Goal: Task Accomplishment & Management: Manage account settings

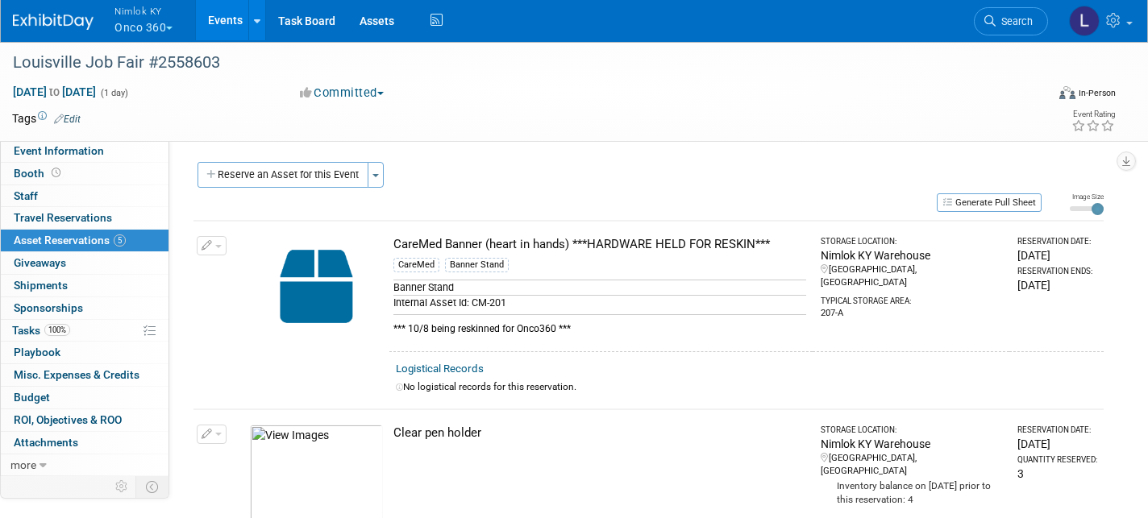
click at [155, 28] on button "Nimlok KY Onco 360" at bounding box center [153, 21] width 80 height 42
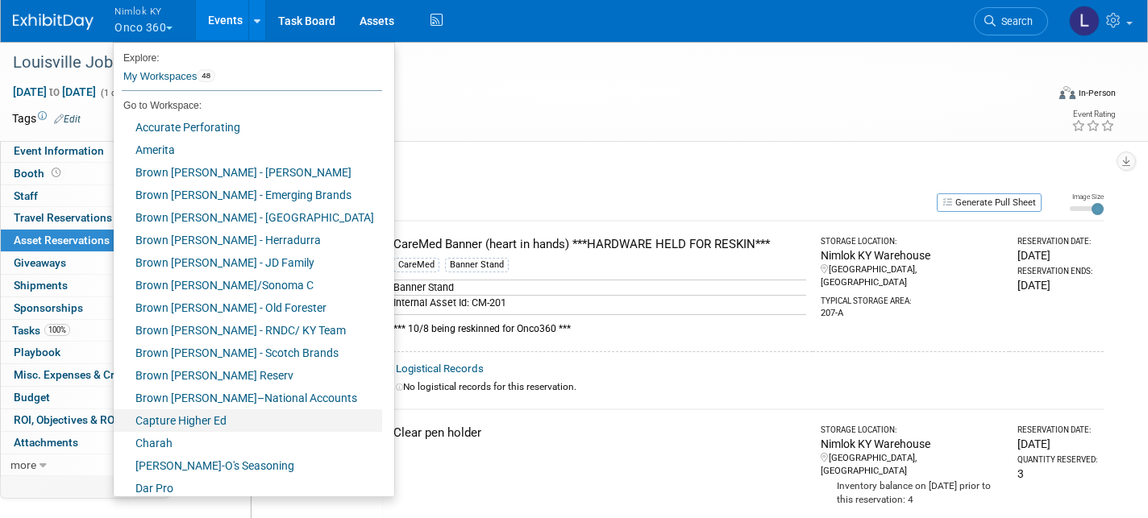
click at [203, 421] on link "Capture Higher Ed" at bounding box center [248, 421] width 268 height 23
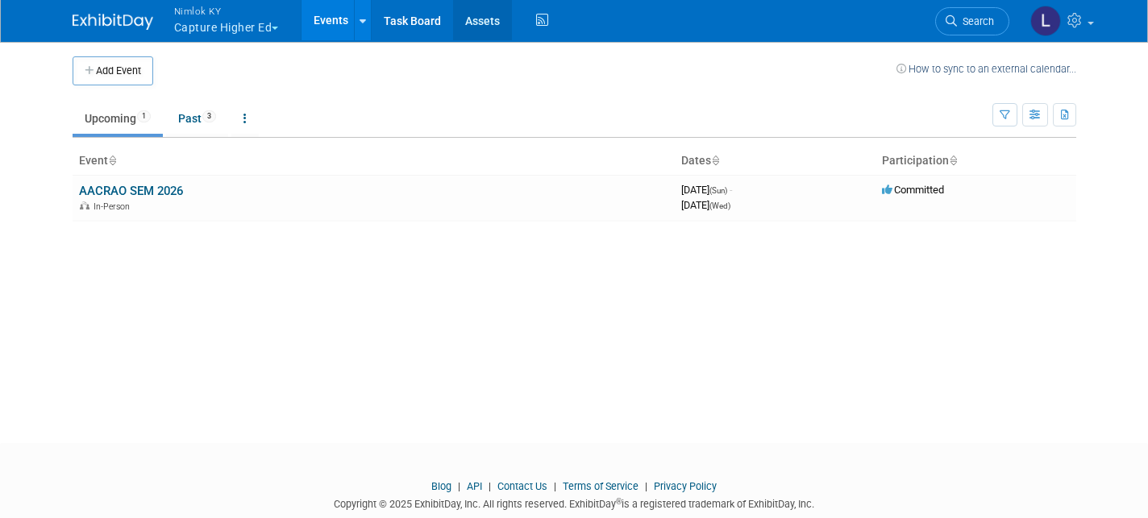
click at [488, 23] on link "Assets" at bounding box center [482, 20] width 59 height 40
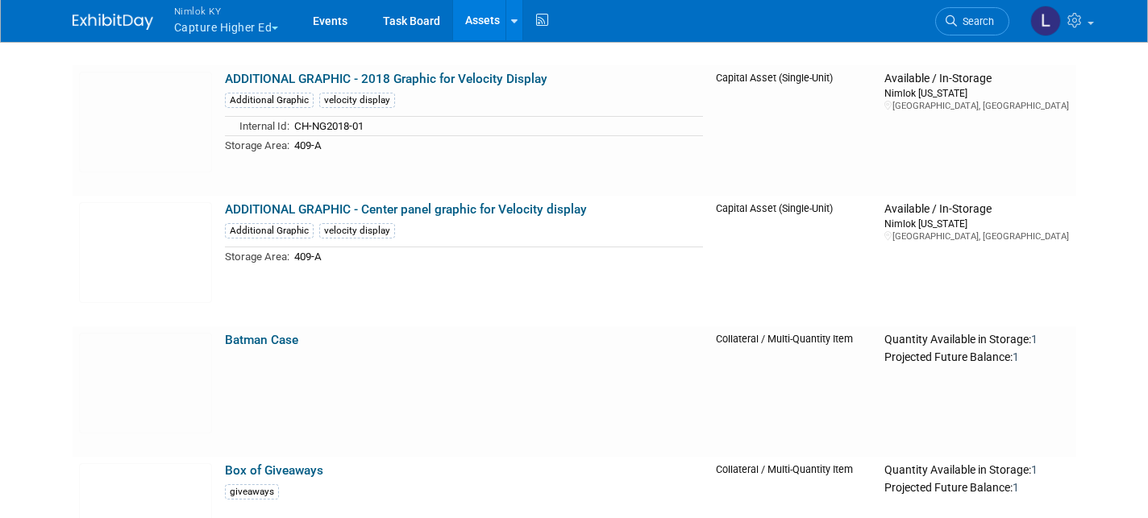
scroll to position [567, 0]
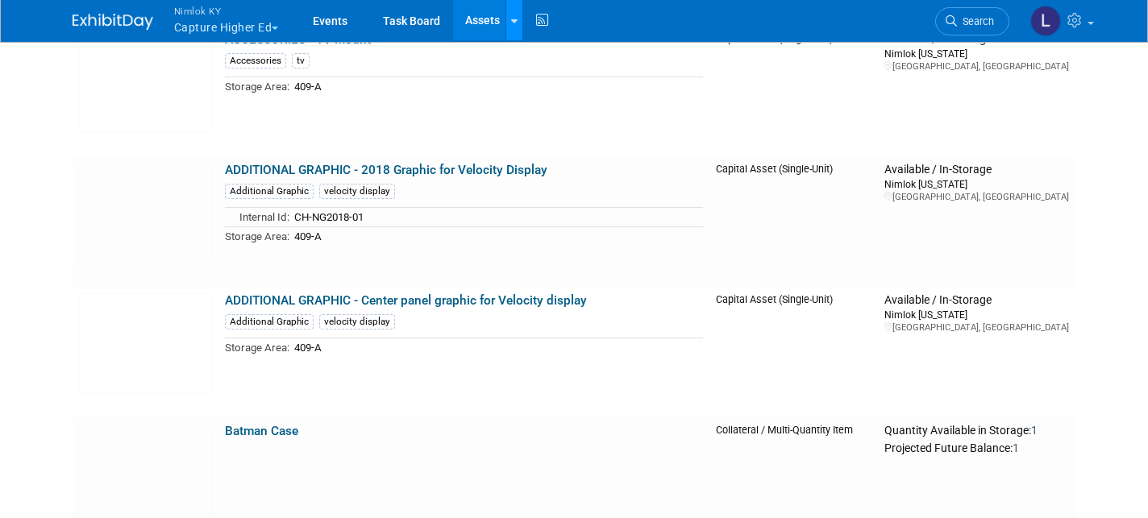
click at [519, 27] on link at bounding box center [514, 20] width 17 height 40
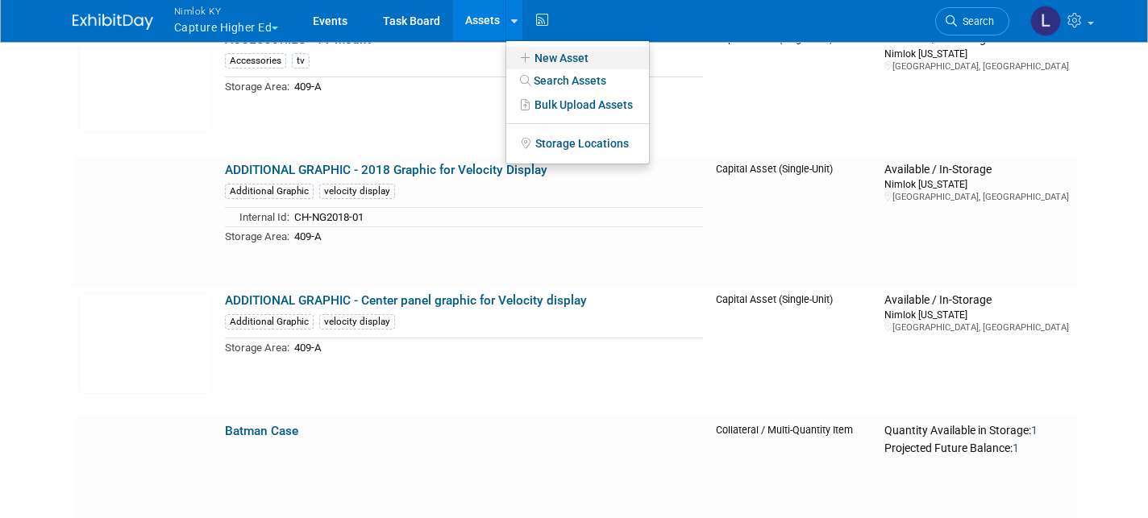
click at [557, 52] on link "New Asset" at bounding box center [577, 58] width 143 height 23
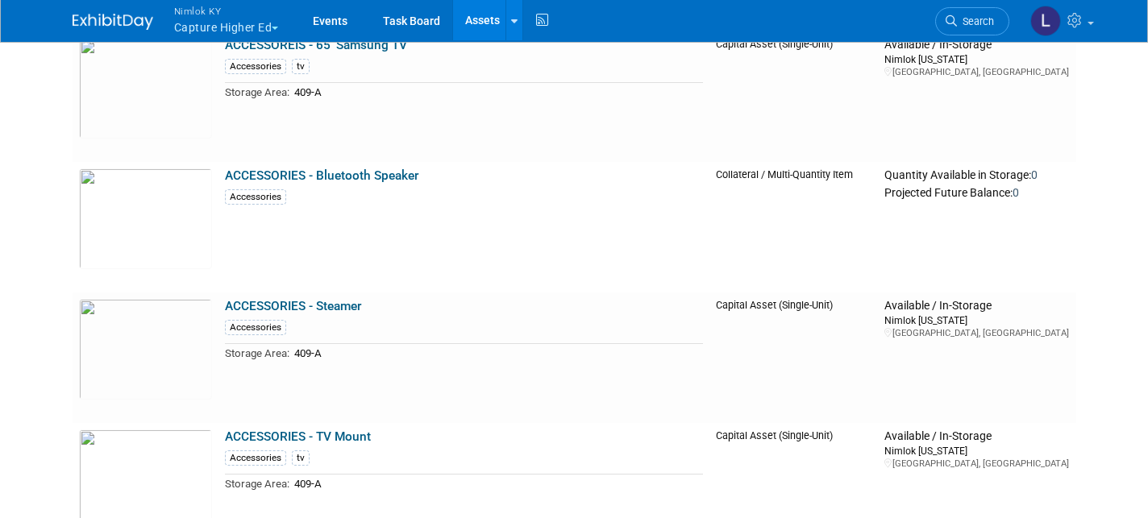
scroll to position [0, 0]
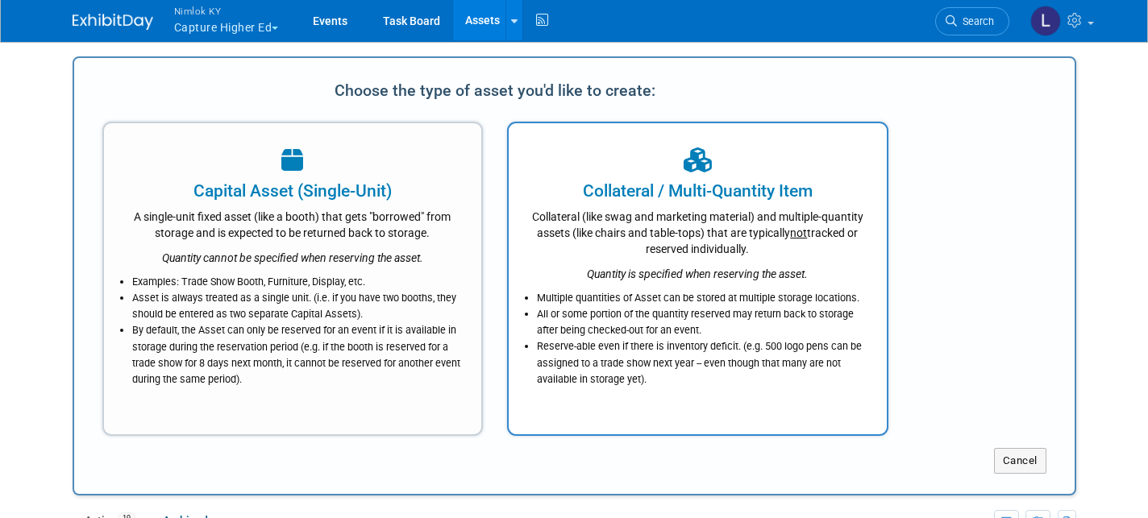
click at [664, 223] on div "Collateral (like swag and marketing material) and multiple-quantity assets (lik…" at bounding box center [698, 230] width 338 height 54
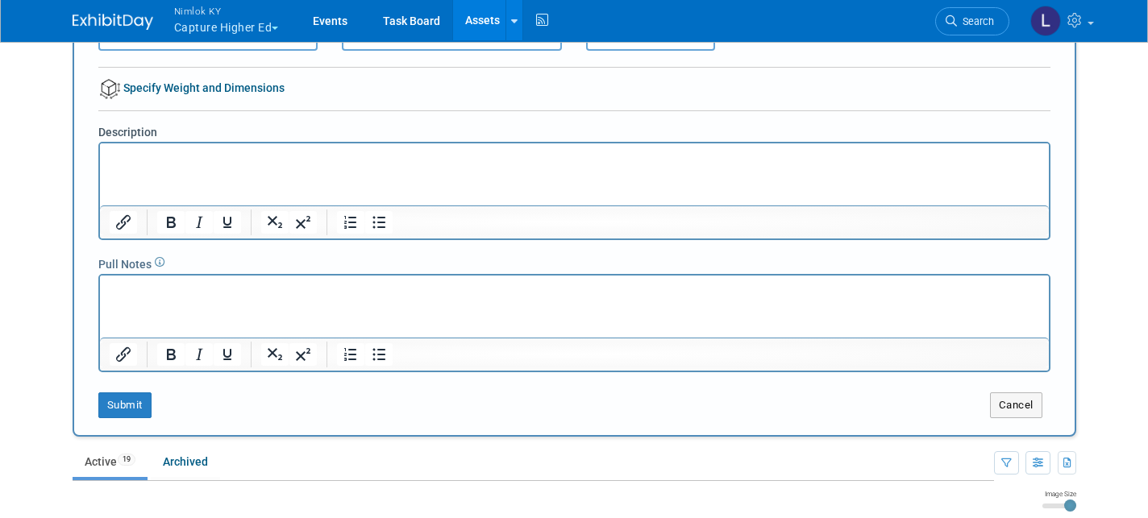
scroll to position [212, 0]
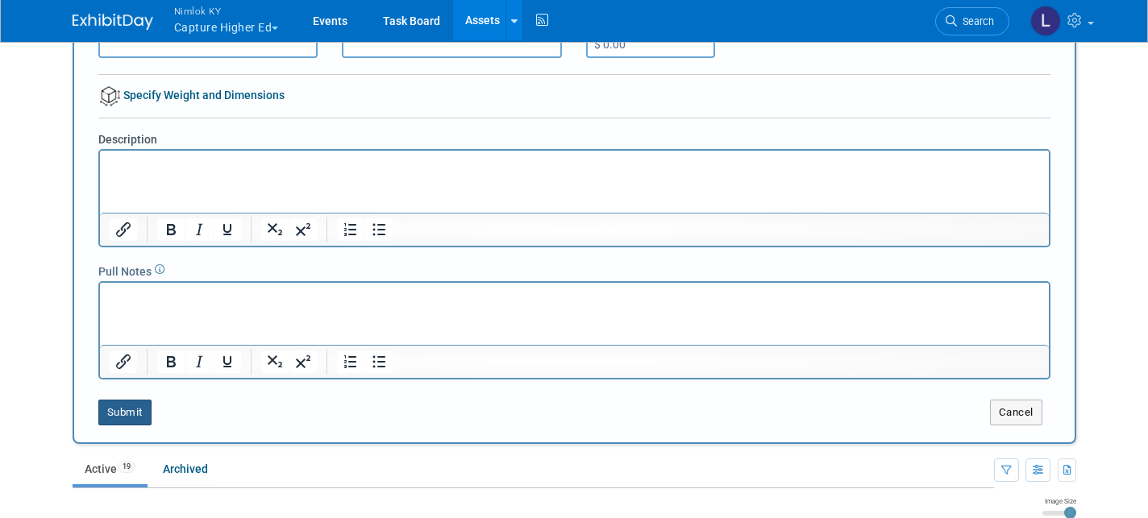
type input "White Round Table Throw"
click at [131, 413] on button "Submit" at bounding box center [124, 413] width 53 height 26
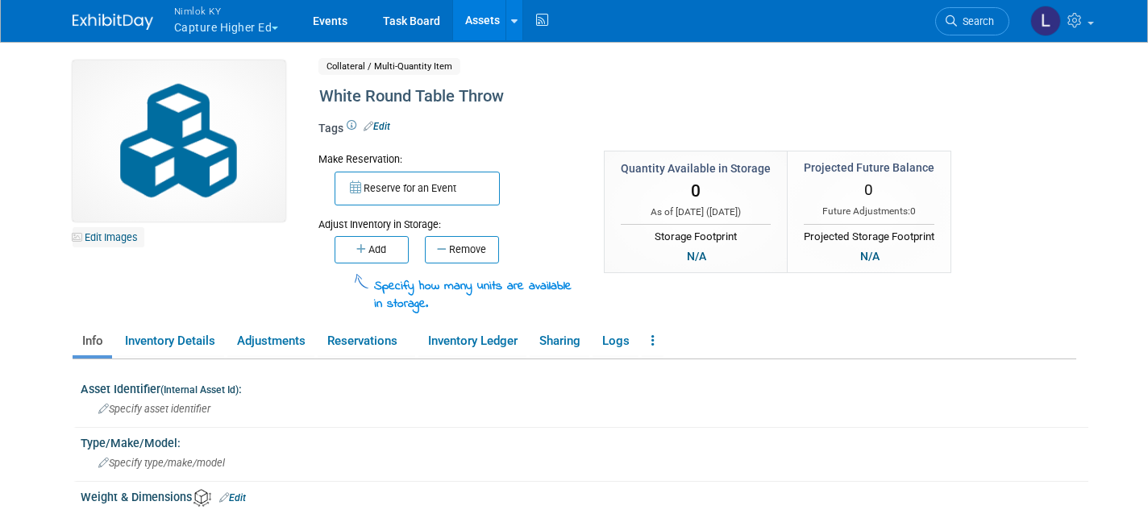
click at [112, 235] on link "Edit Images" at bounding box center [109, 237] width 72 height 20
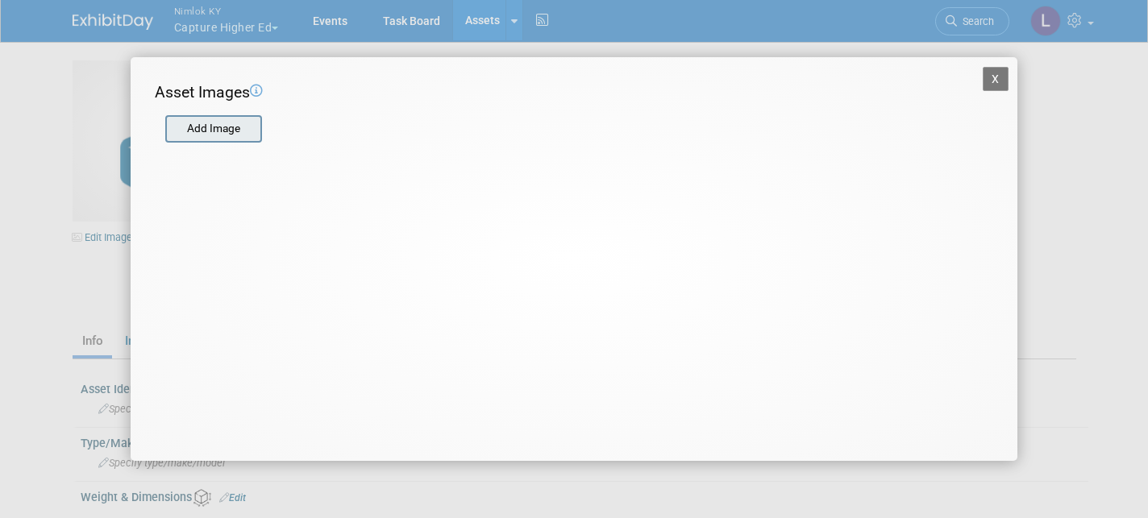
click at [218, 138] on input "file" at bounding box center [165, 129] width 192 height 24
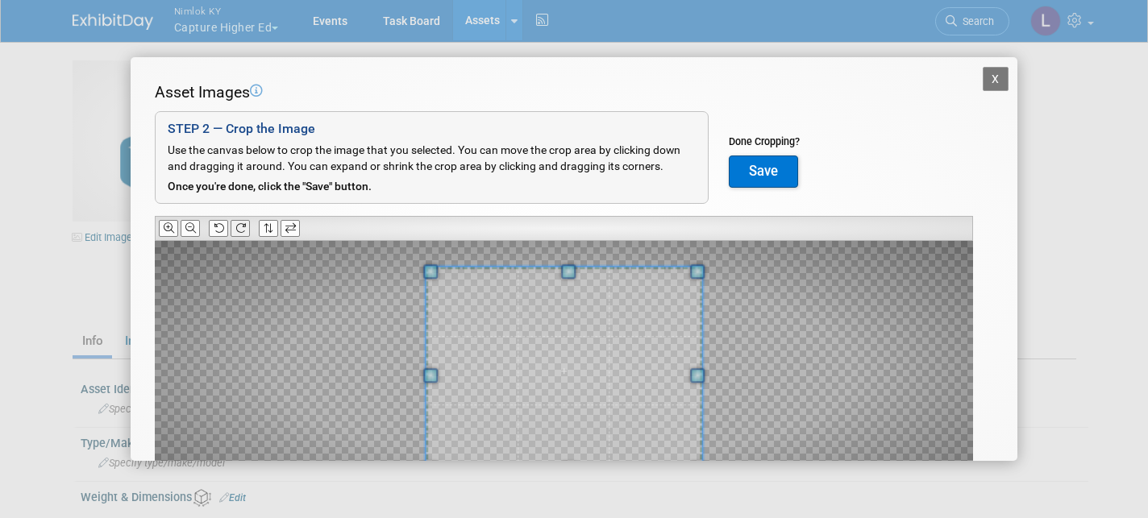
click at [243, 228] on icon at bounding box center [240, 228] width 10 height 10
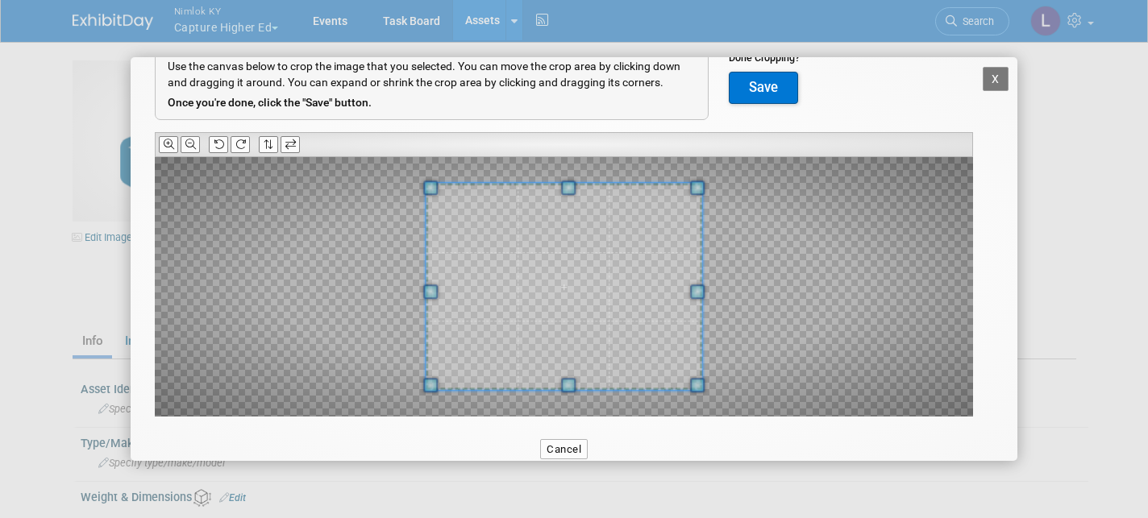
scroll to position [110, 0]
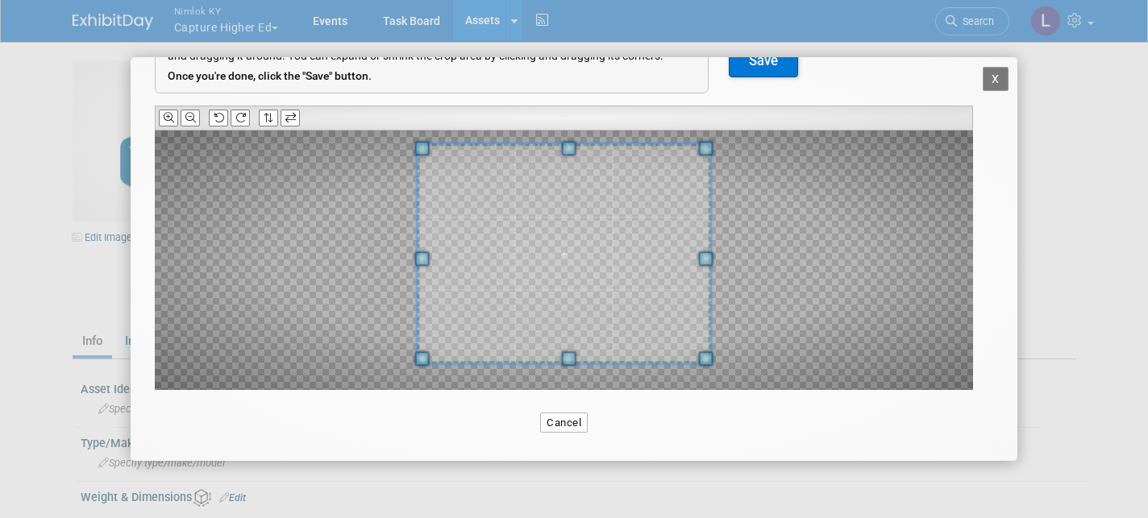
click at [570, 145] on span at bounding box center [568, 148] width 15 height 15
click at [770, 62] on button "Save" at bounding box center [763, 61] width 69 height 32
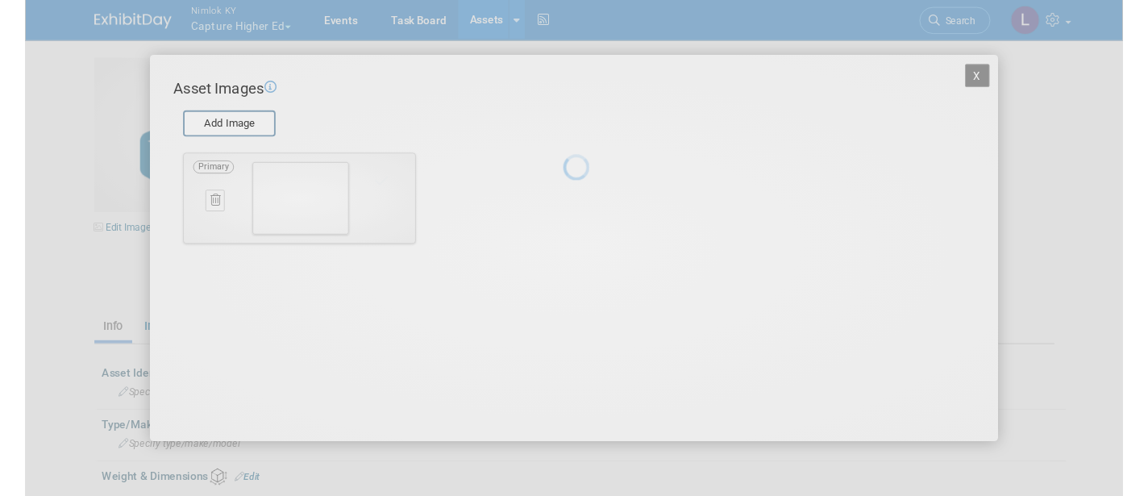
scroll to position [0, 0]
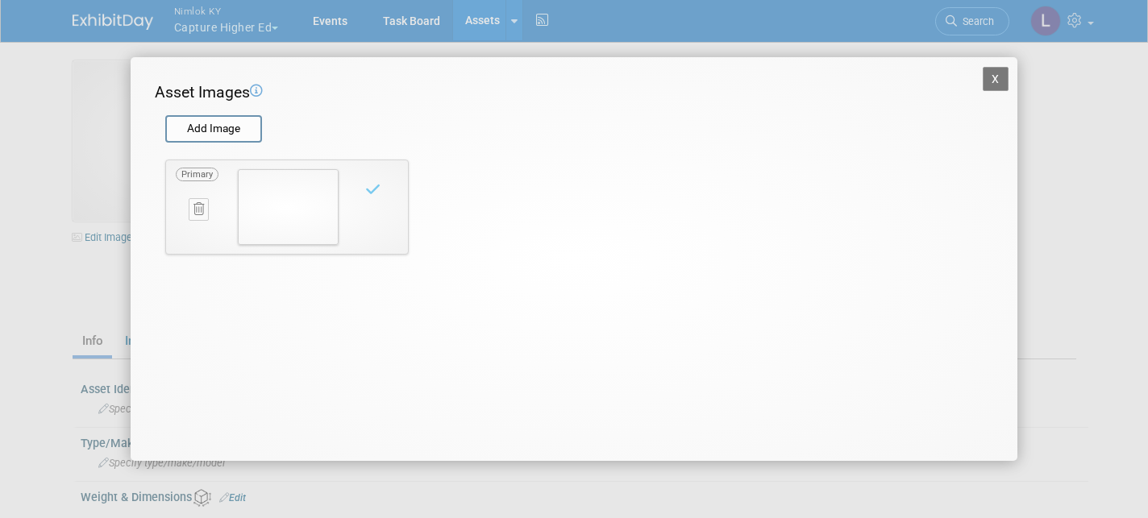
click at [997, 80] on button "X" at bounding box center [996, 79] width 26 height 24
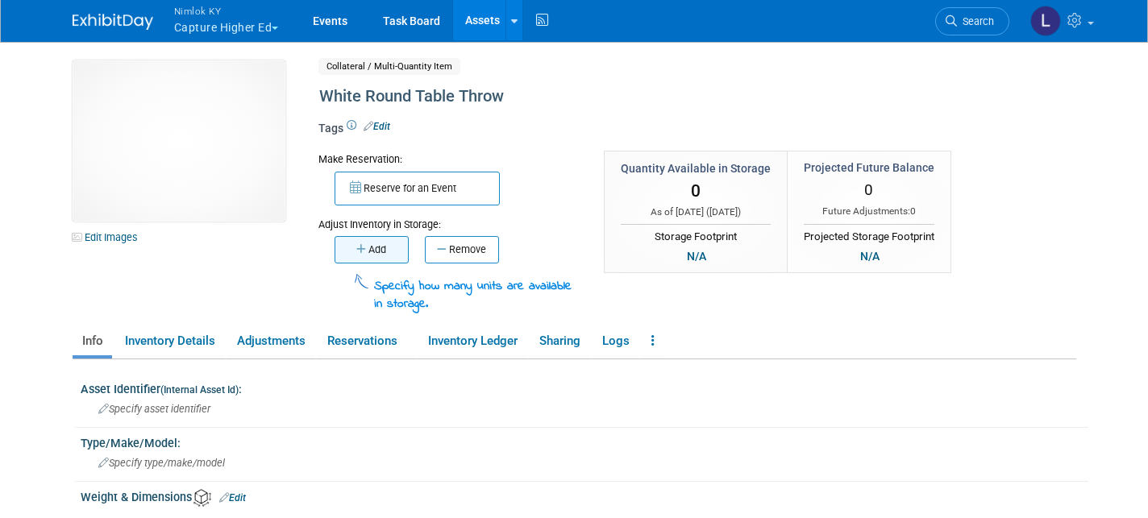
click at [375, 247] on button "Add" at bounding box center [372, 249] width 74 height 27
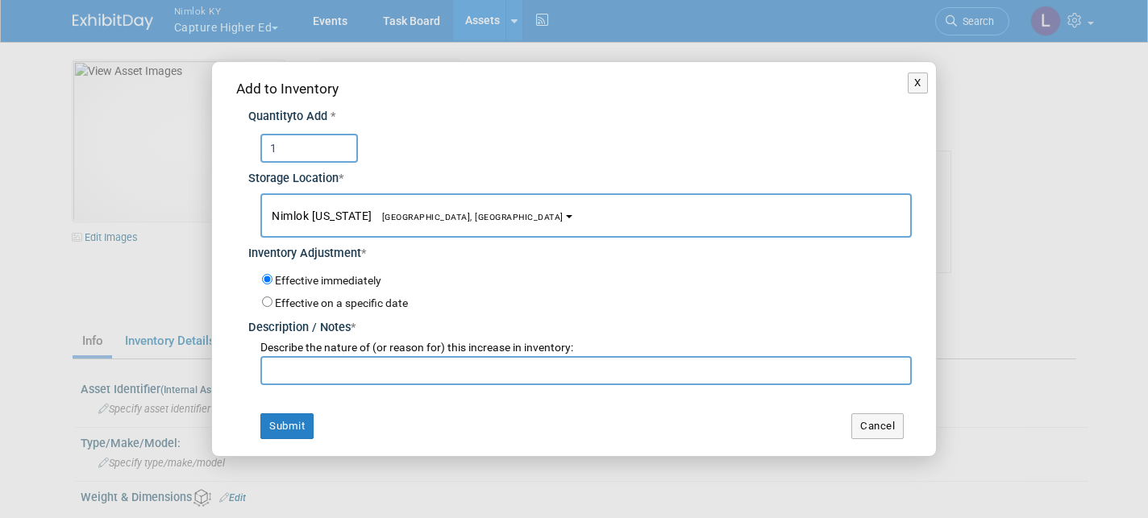
type input "1"
click at [306, 372] on input "text" at bounding box center [585, 370] width 651 height 29
type input "Came back with WO# 2557475"
click at [284, 427] on button "Submit" at bounding box center [286, 427] width 53 height 26
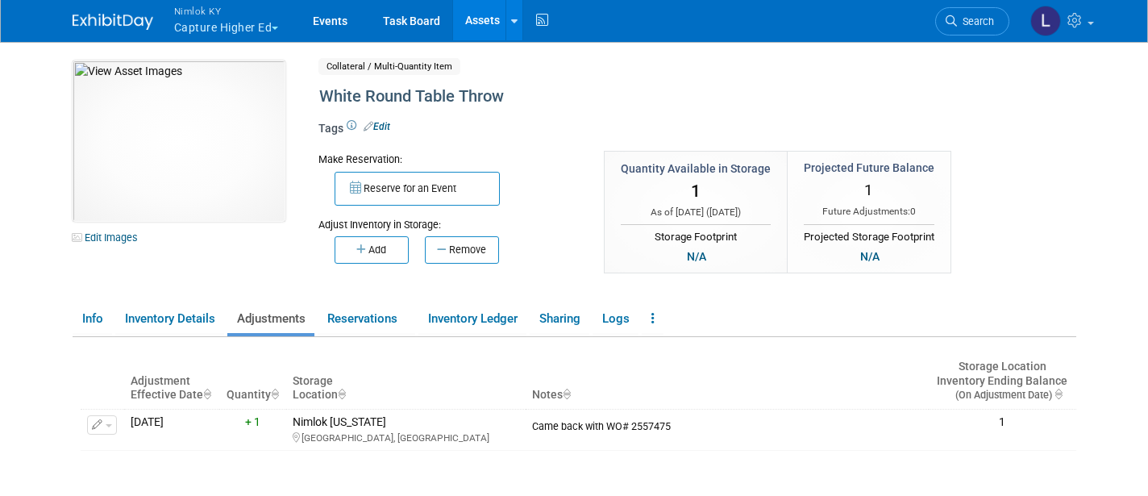
click at [237, 34] on button "Nimlok KY Capture Higher Ed" at bounding box center [236, 21] width 127 height 42
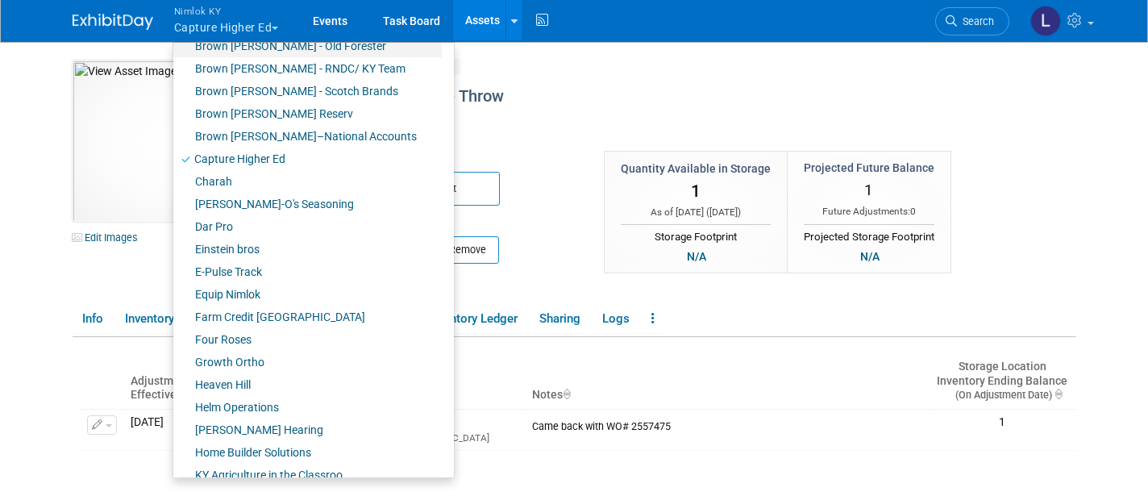
scroll to position [277, 0]
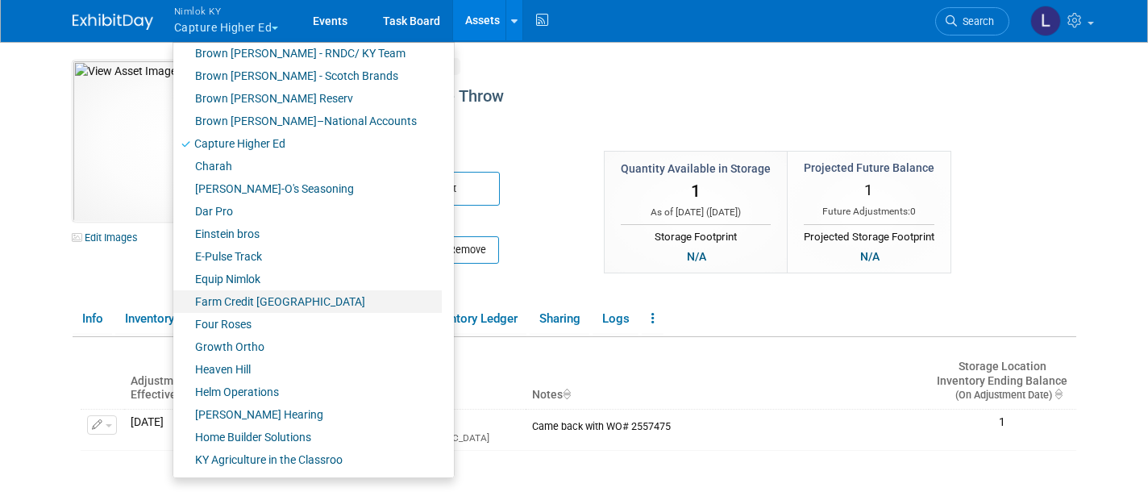
click at [285, 304] on link "Farm Credit [GEOGRAPHIC_DATA]" at bounding box center [307, 301] width 268 height 23
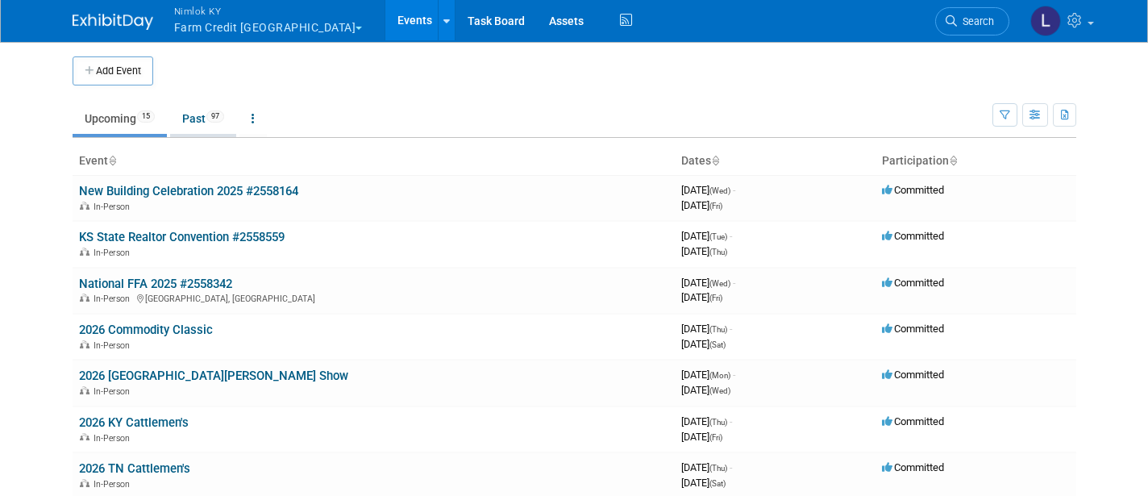
click at [200, 120] on link "Past 97" at bounding box center [203, 118] width 66 height 31
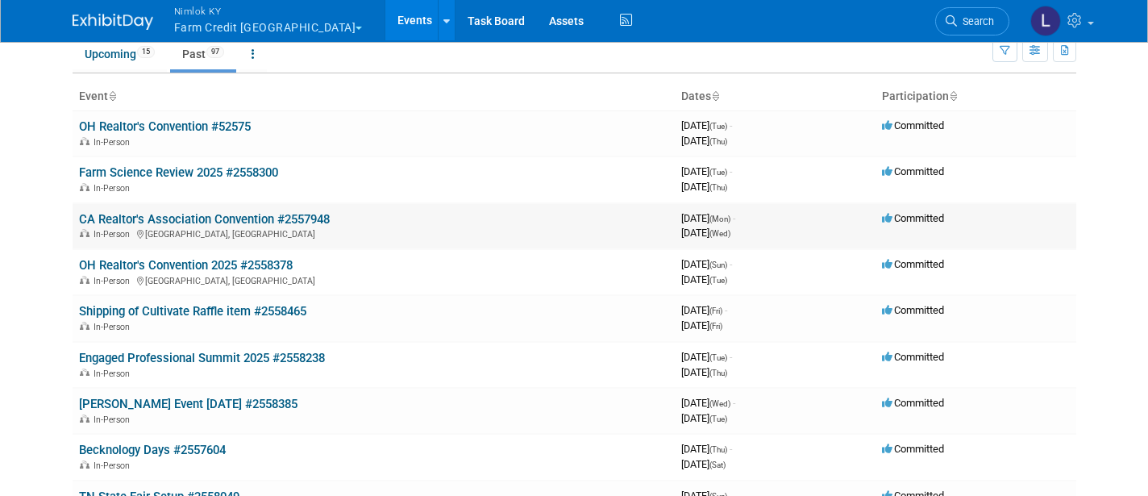
scroll to position [69, 0]
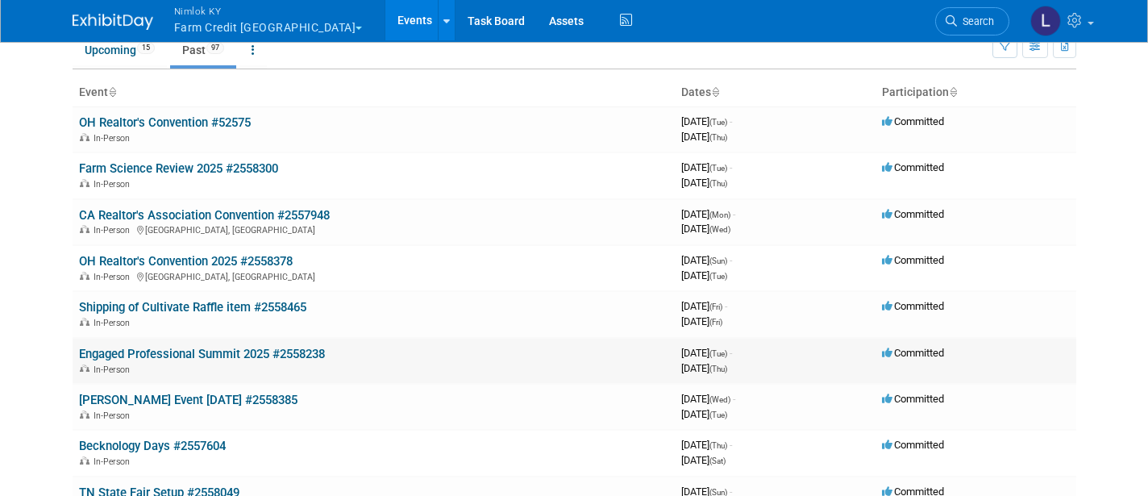
click at [222, 362] on div "In-Person" at bounding box center [373, 368] width 589 height 13
click at [215, 350] on link "Engaged Professional Summit 2025 #2558238" at bounding box center [202, 354] width 246 height 15
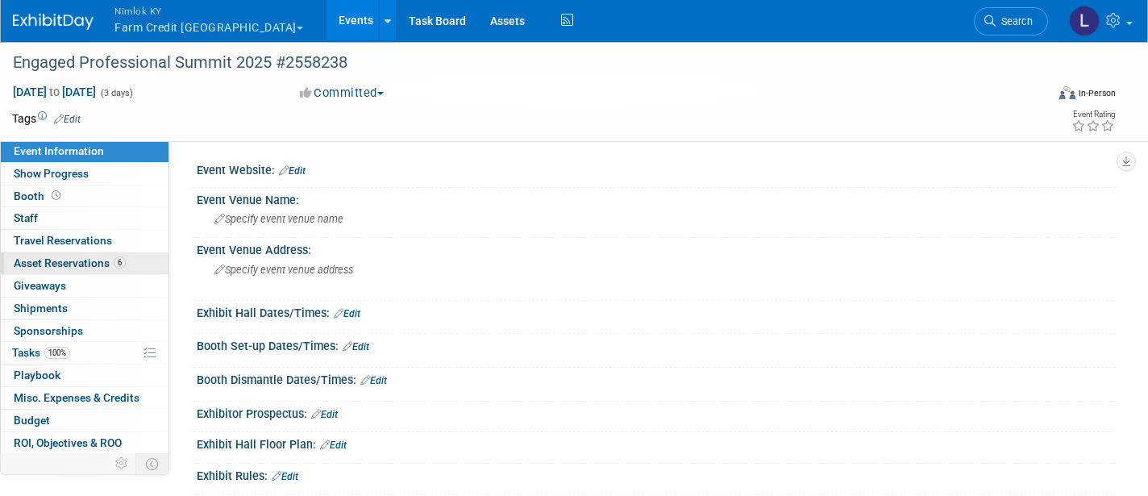
click at [88, 262] on span "Asset Reservations 6" at bounding box center [70, 262] width 112 height 13
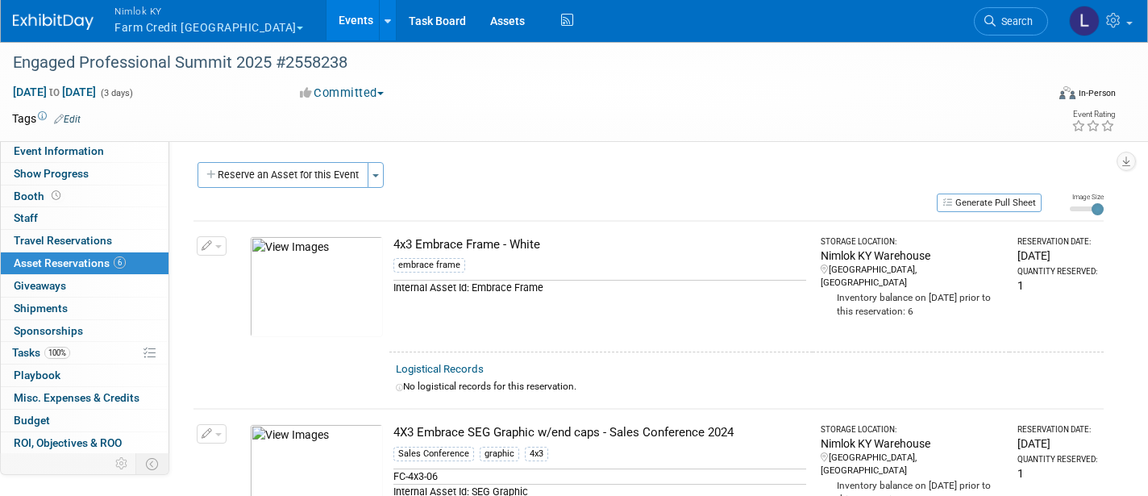
click at [221, 245] on span "button" at bounding box center [218, 246] width 6 height 3
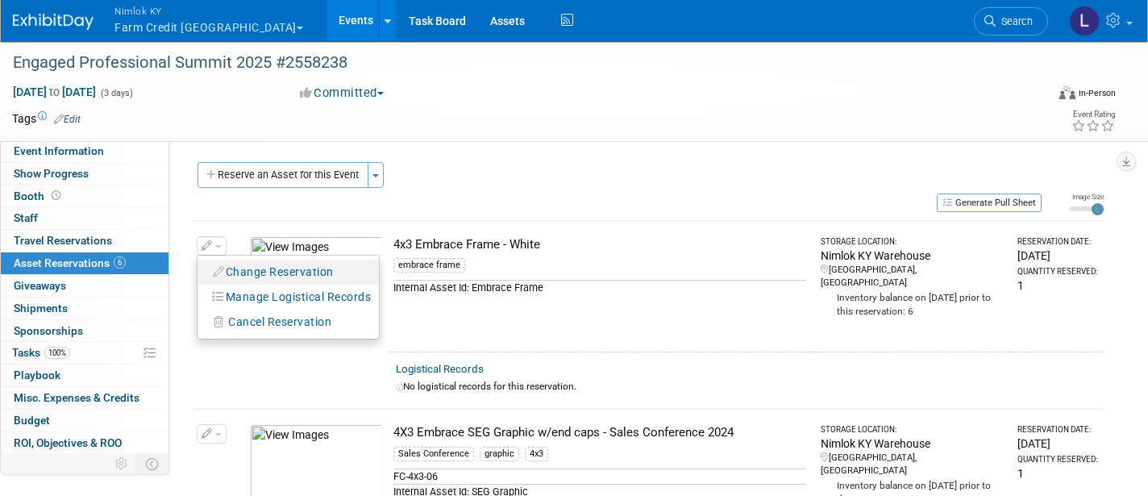
click at [248, 268] on button "Change Reservation" at bounding box center [274, 272] width 136 height 22
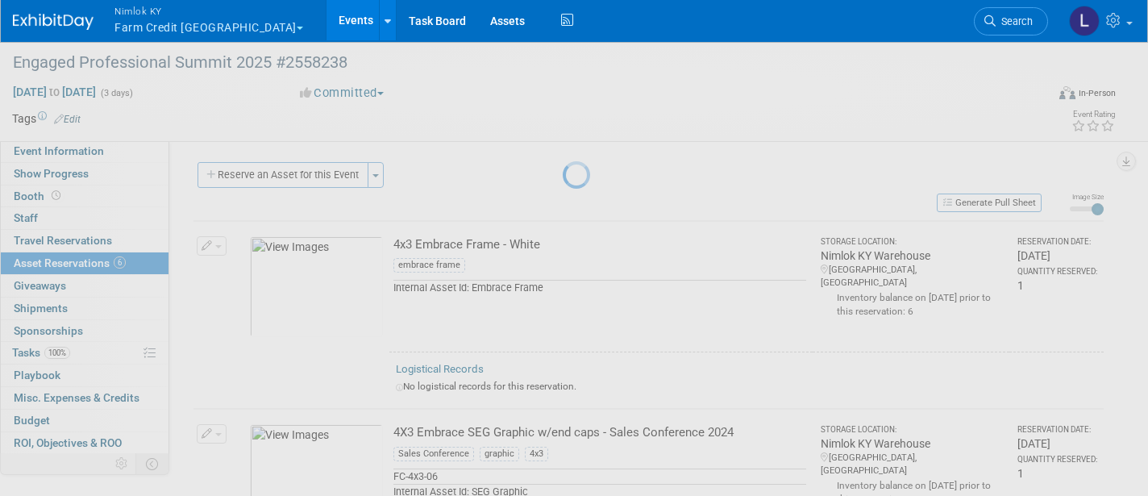
select select "9"
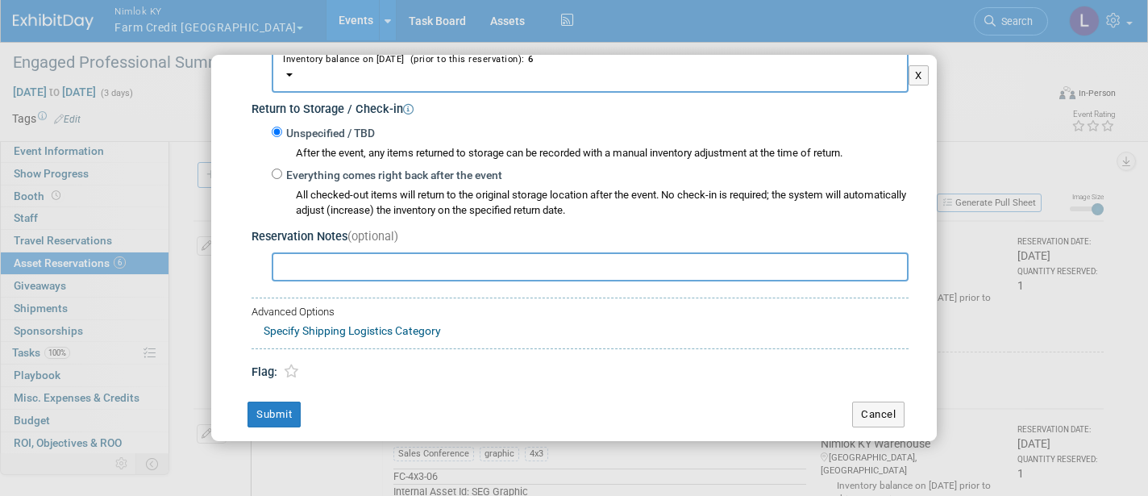
scroll to position [222, 0]
click at [280, 169] on input "Everything comes right back after the event" at bounding box center [277, 174] width 10 height 10
radio input "true"
select select "8"
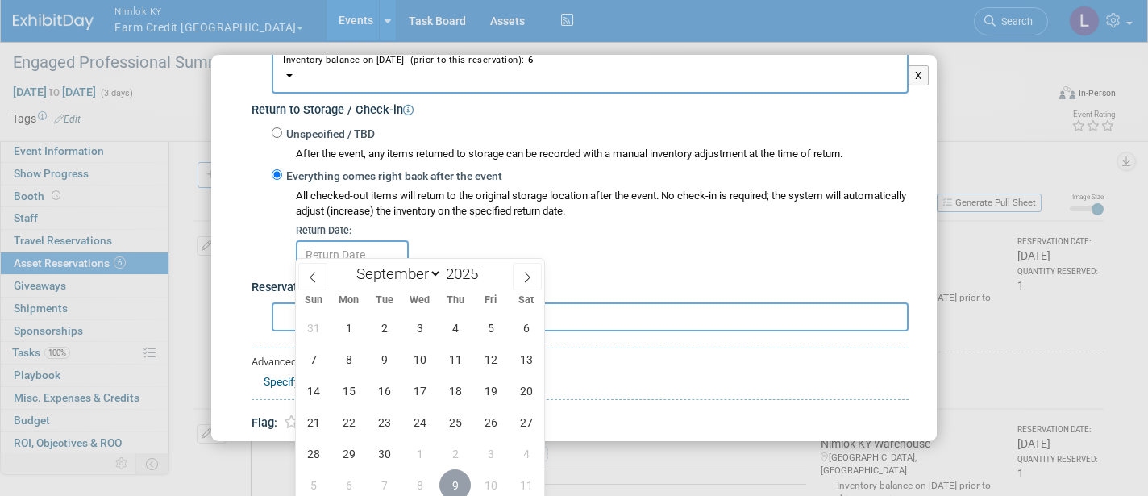
click at [466, 481] on span "9" at bounding box center [454, 484] width 31 height 31
type input "[DATE]"
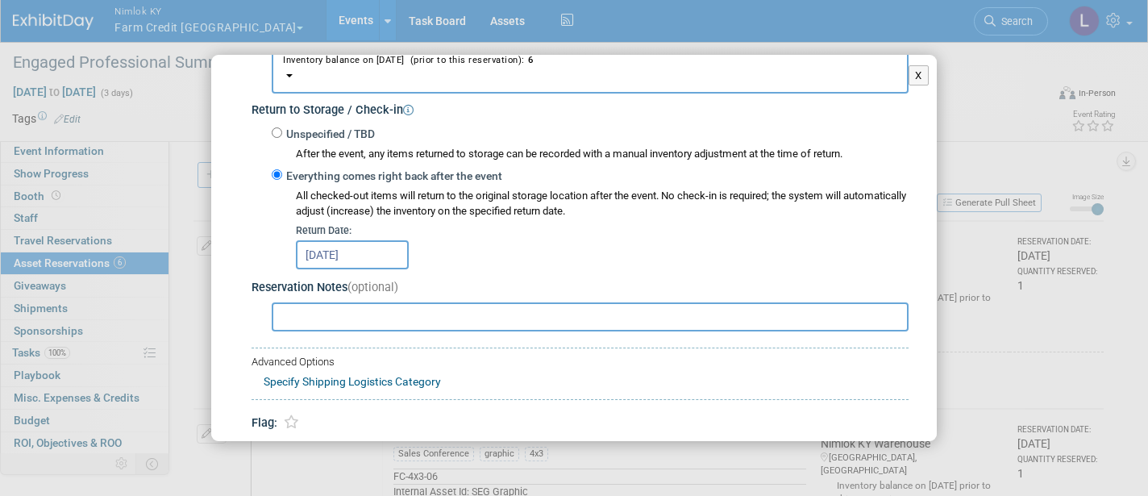
scroll to position [271, 0]
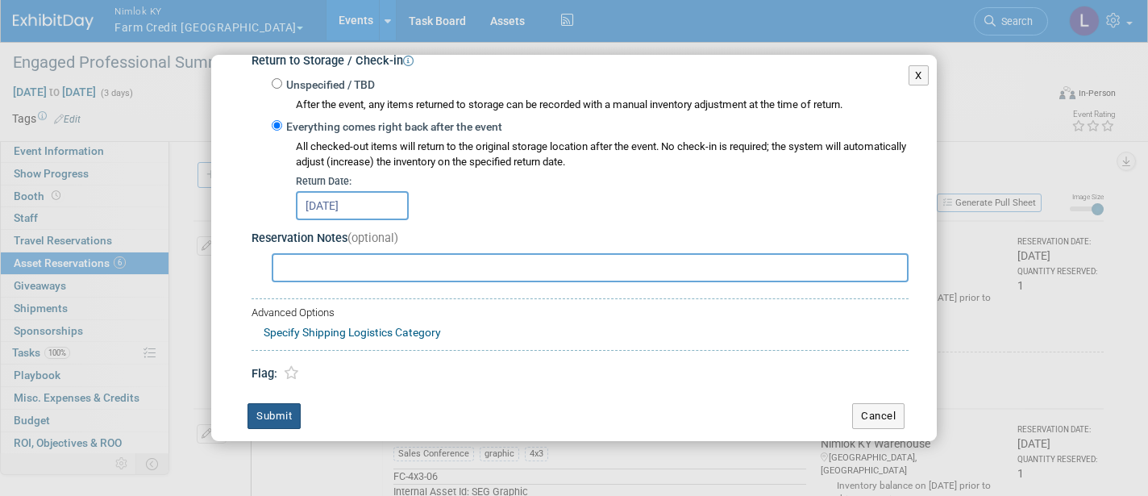
click at [289, 403] on button "Submit" at bounding box center [274, 416] width 53 height 26
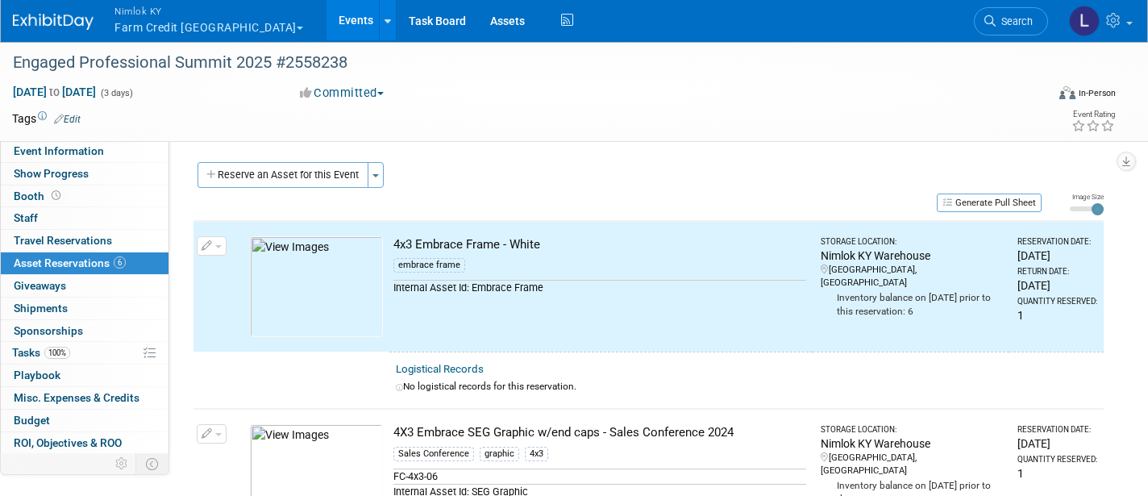
click at [220, 245] on span "button" at bounding box center [218, 246] width 6 height 3
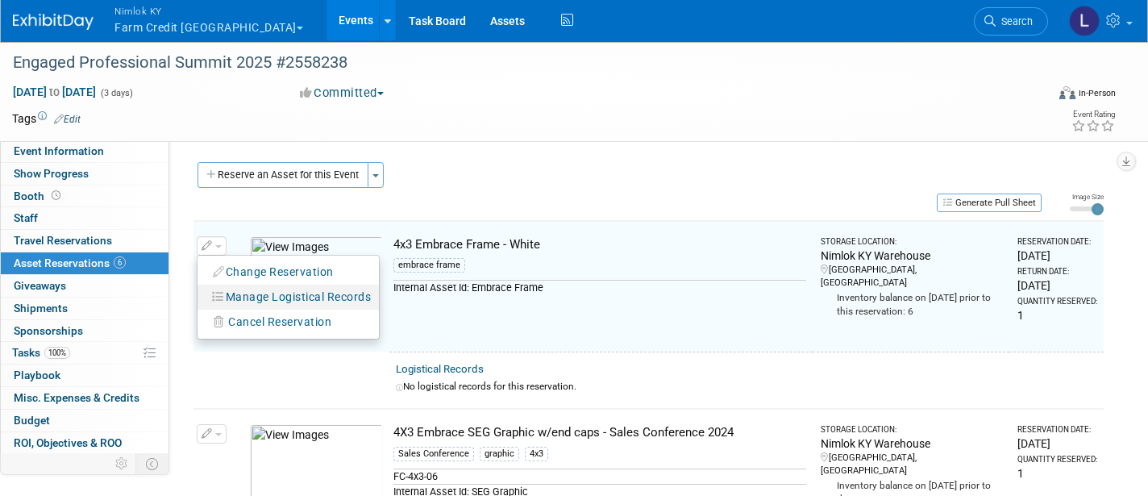
click at [251, 289] on button "Manage Logistical Records" at bounding box center [292, 297] width 173 height 22
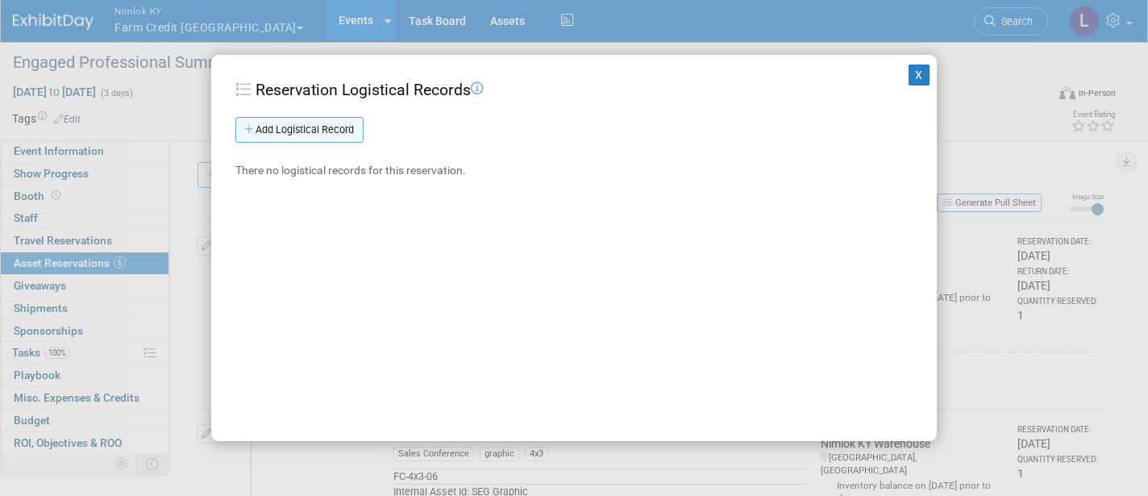
click at [308, 119] on link "Add Logistical Record" at bounding box center [299, 130] width 128 height 26
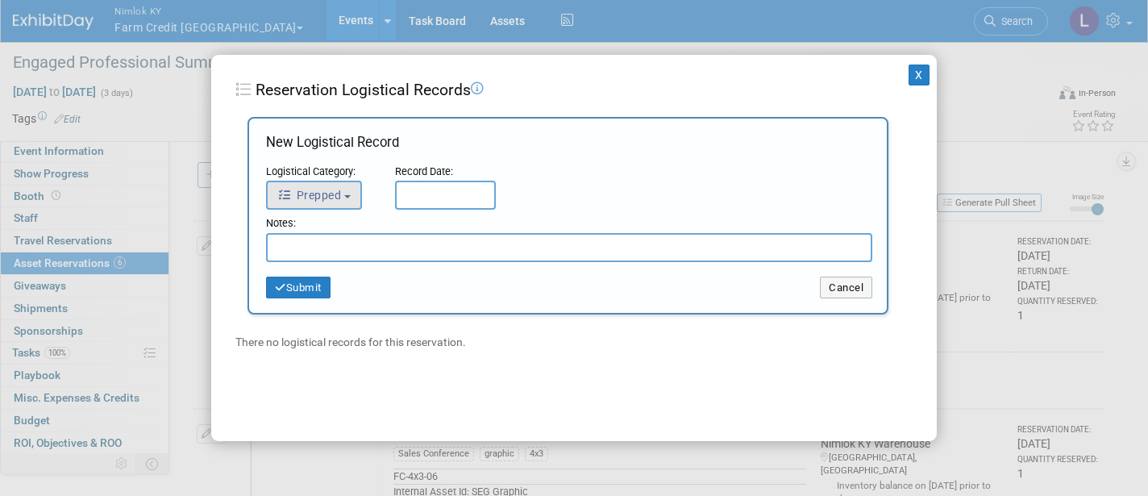
click at [342, 186] on button "Prepped" at bounding box center [314, 195] width 96 height 29
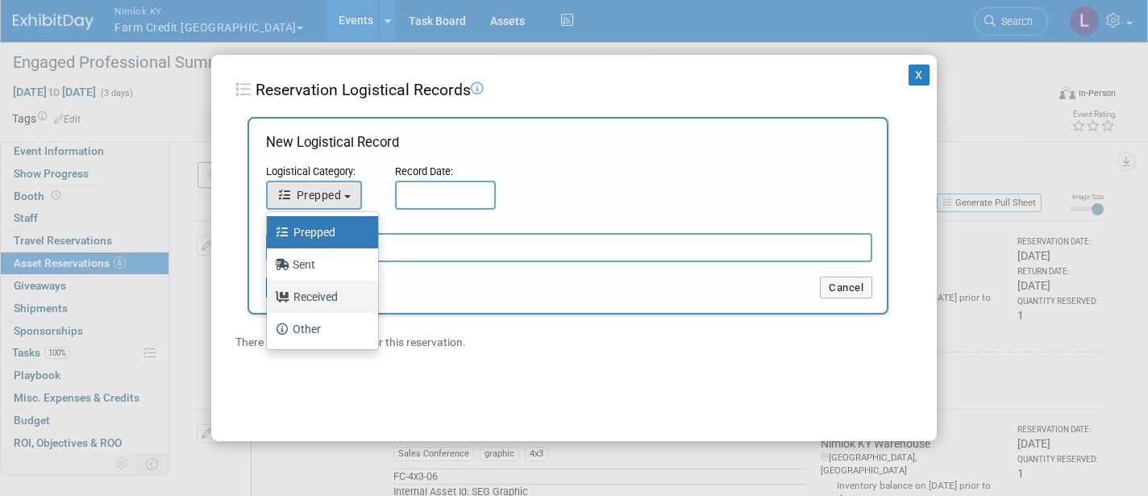
click at [334, 289] on label "Received" at bounding box center [318, 297] width 87 height 26
click at [269, 289] on input "Received" at bounding box center [264, 294] width 10 height 10
select select "3"
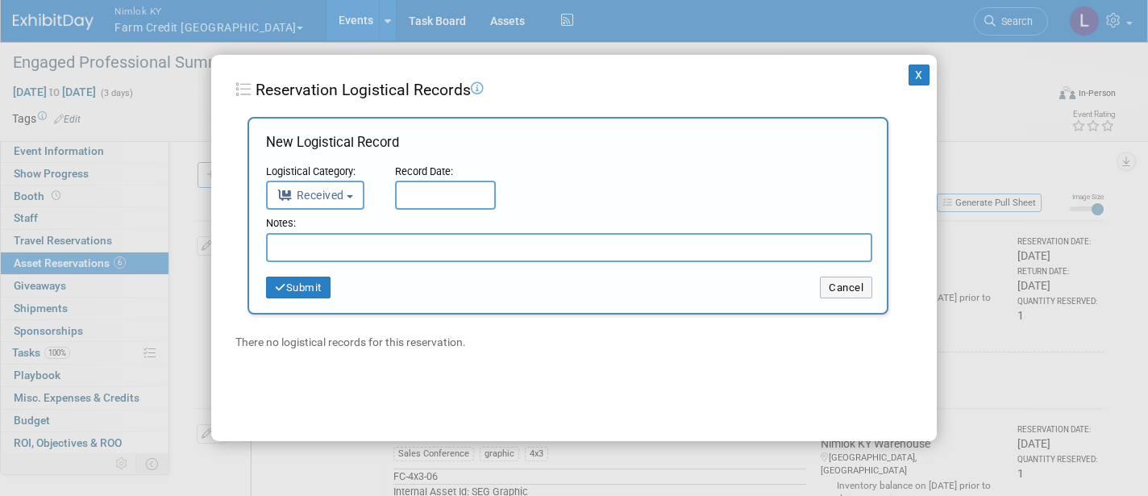
click at [436, 205] on input "text" at bounding box center [445, 195] width 101 height 29
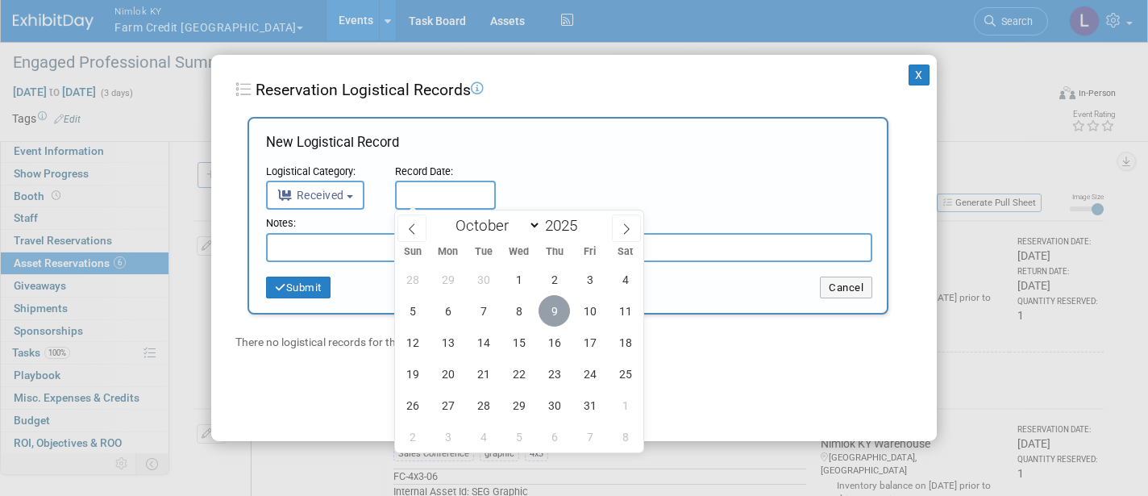
click at [549, 303] on span "9" at bounding box center [554, 310] width 31 height 31
type input "[DATE]"
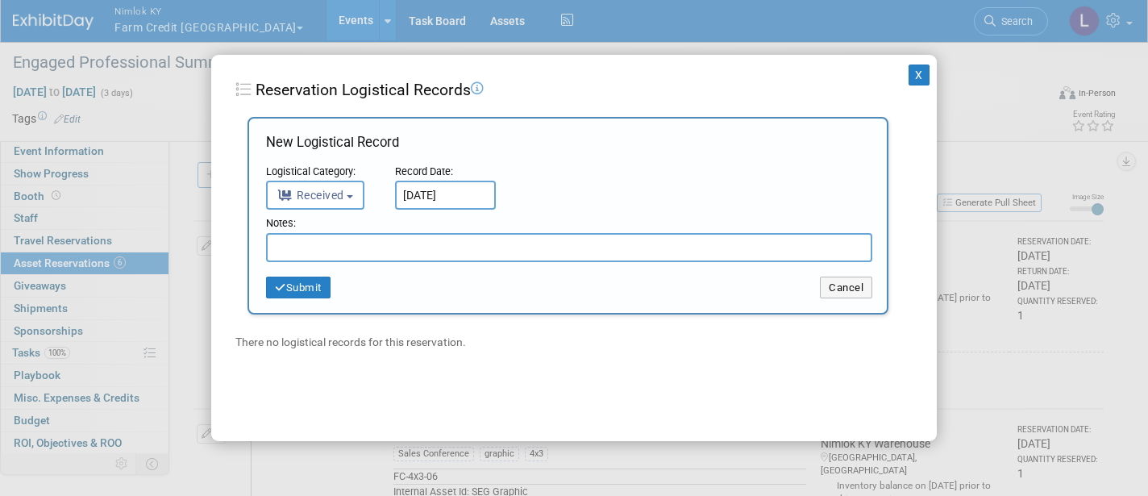
click at [338, 244] on input "text" at bounding box center [569, 247] width 606 height 29
drag, startPoint x: 418, startPoint y: 250, endPoint x: 243, endPoint y: 236, distance: 176.3
click at [243, 236] on div "Add Logistical Record New Logistical Record Logistical Category: <i class="fas …" at bounding box center [567, 234] width 665 height 234
type input "Received in Good Condition"
click at [310, 293] on button "Submit" at bounding box center [298, 288] width 65 height 23
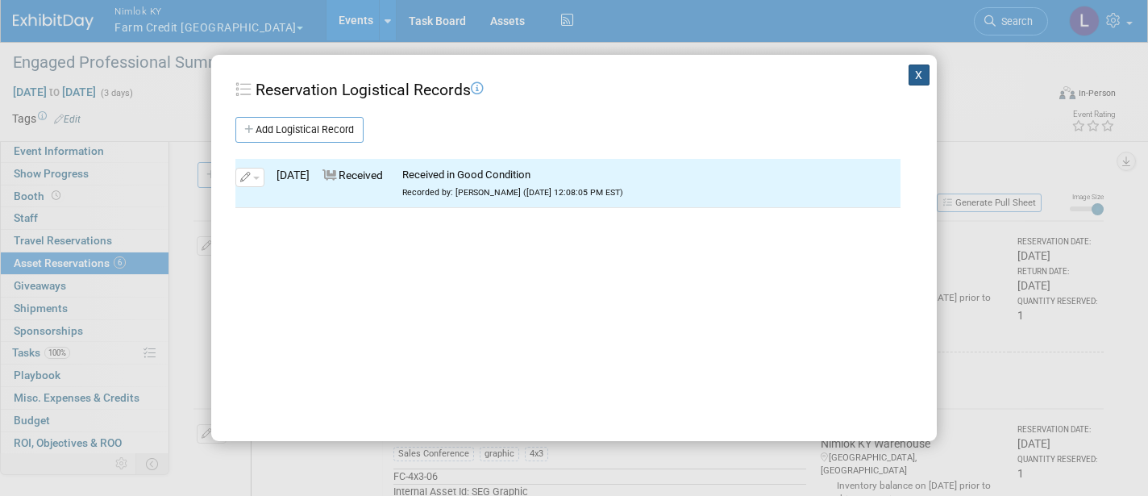
click at [920, 77] on button "X" at bounding box center [919, 75] width 21 height 21
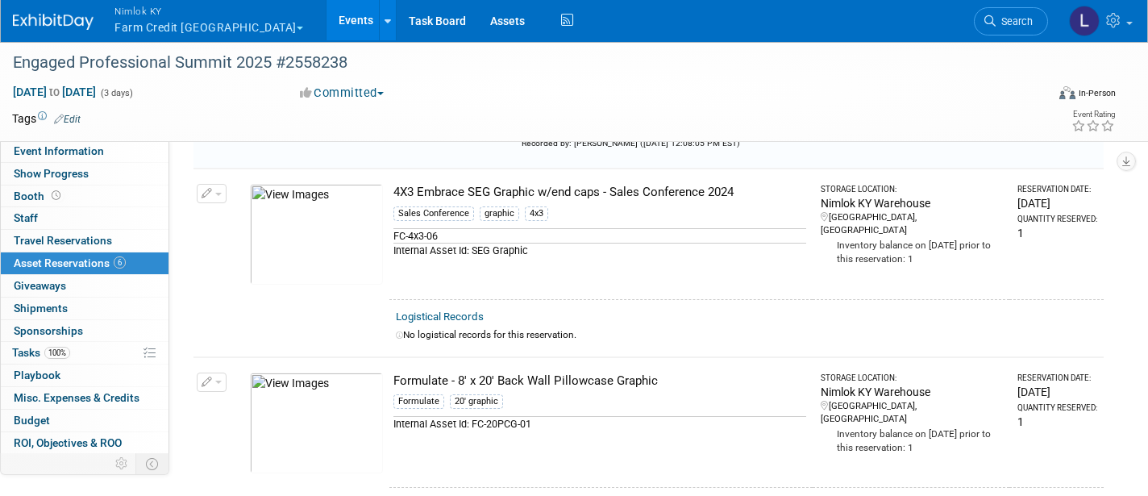
scroll to position [267, 0]
click at [221, 192] on span "button" at bounding box center [218, 193] width 6 height 3
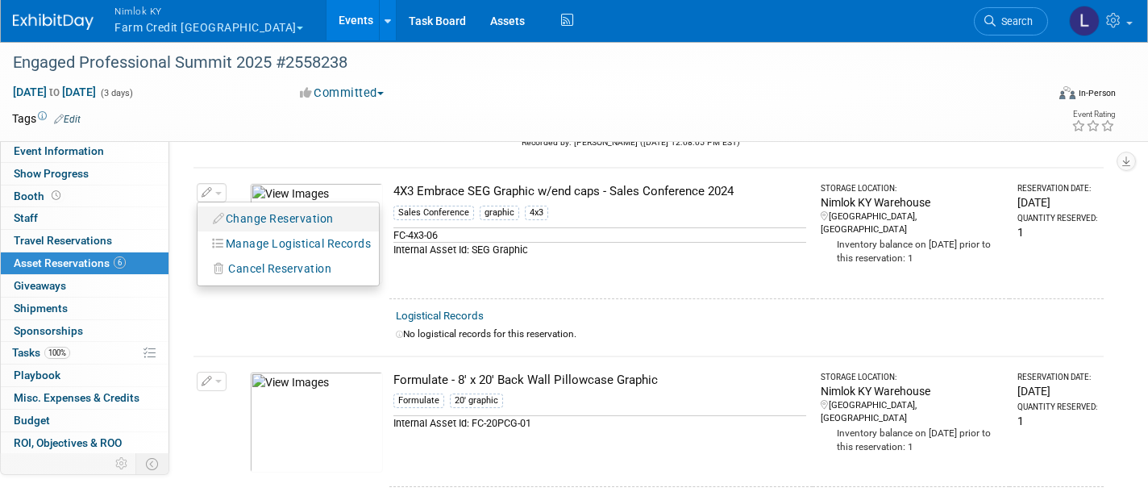
click at [255, 217] on button "Change Reservation" at bounding box center [274, 219] width 136 height 22
select select "9"
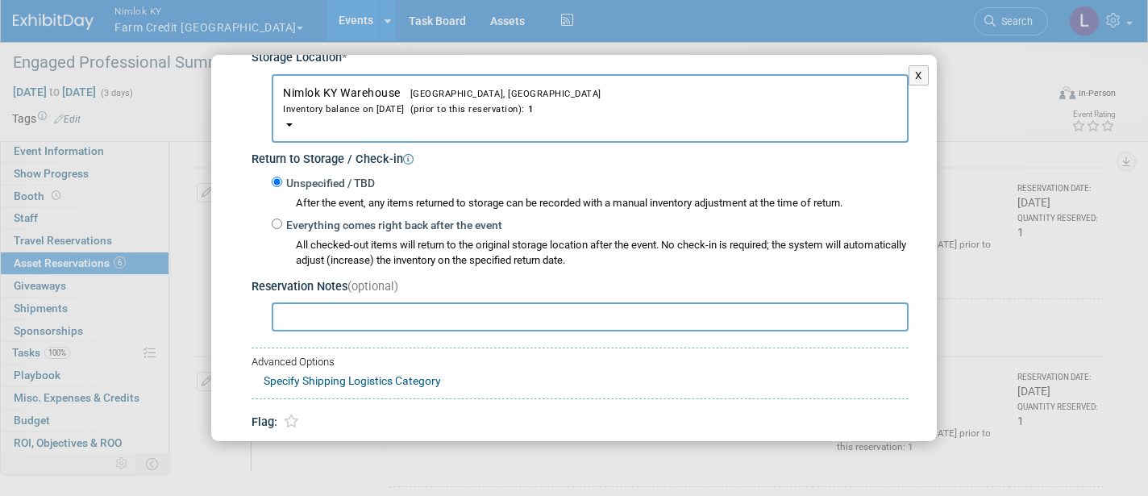
scroll to position [175, 0]
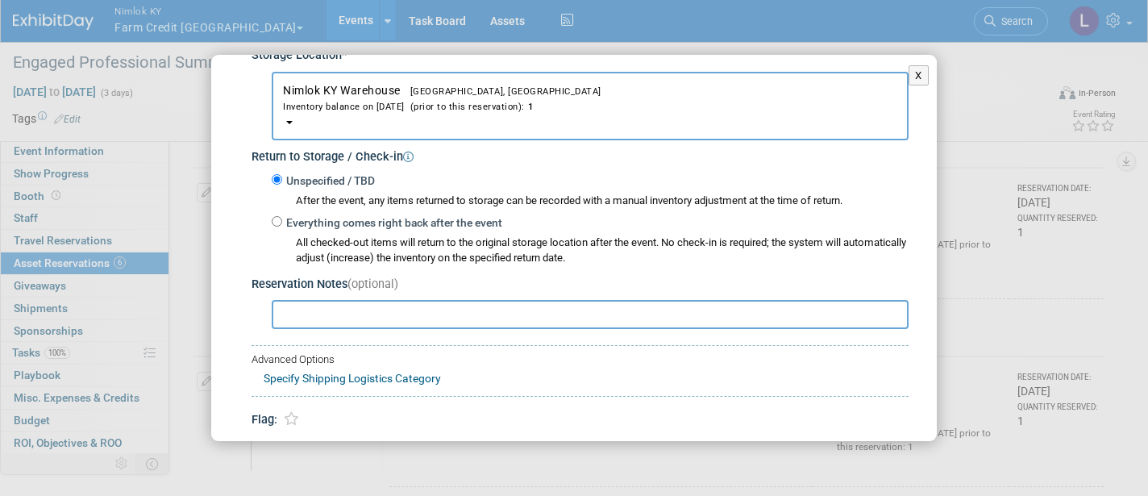
click at [278, 218] on input "Everything comes right back after the event" at bounding box center [277, 221] width 10 height 10
radio input "true"
select select "8"
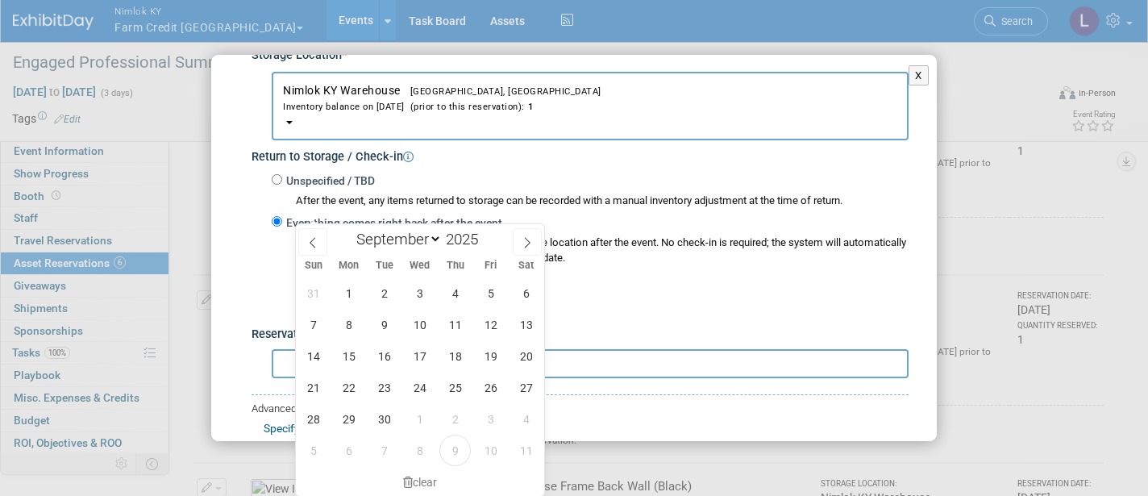
scroll to position [349, 0]
click at [456, 454] on span "9" at bounding box center [454, 449] width 31 height 31
type input "[DATE]"
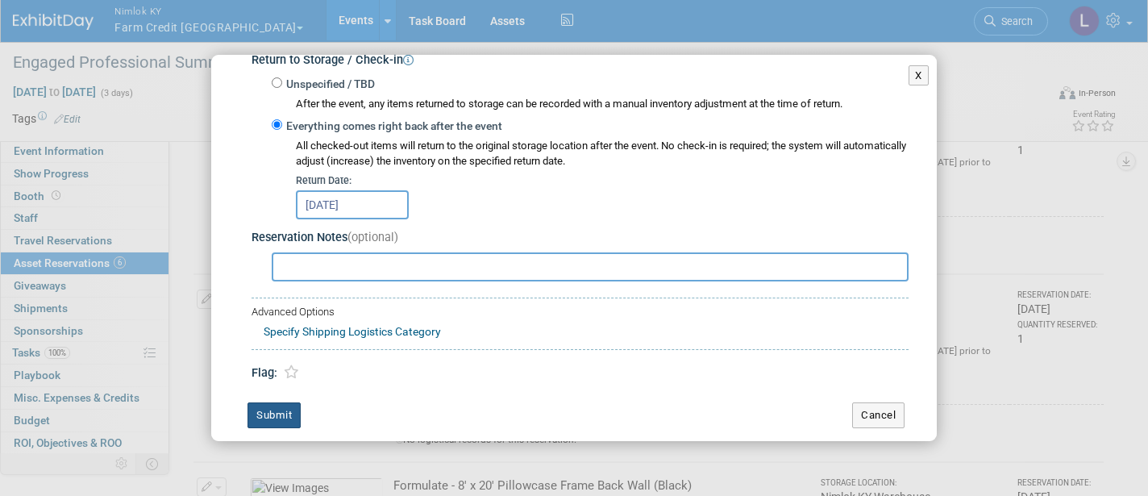
scroll to position [271, 0]
click at [282, 403] on button "Submit" at bounding box center [274, 416] width 53 height 26
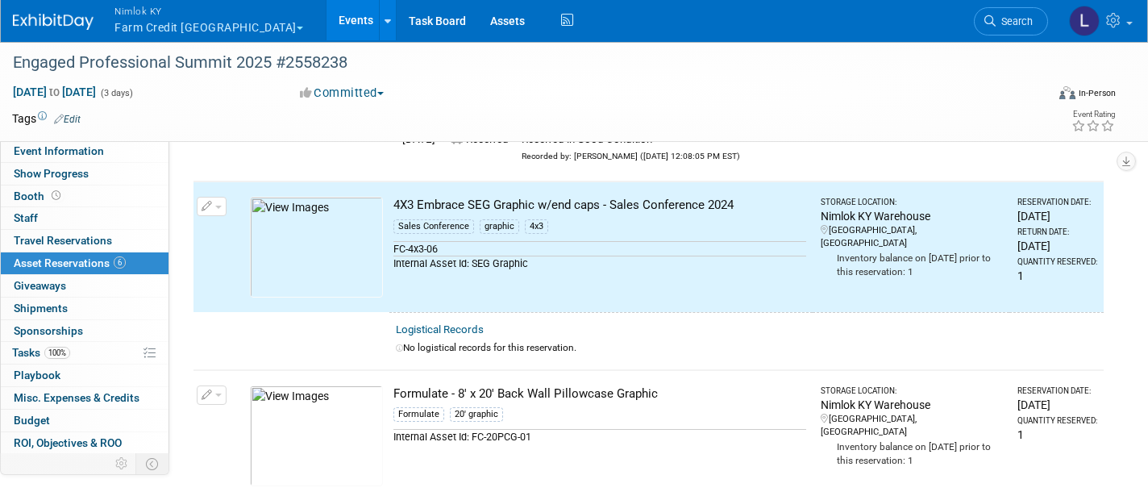
scroll to position [250, 0]
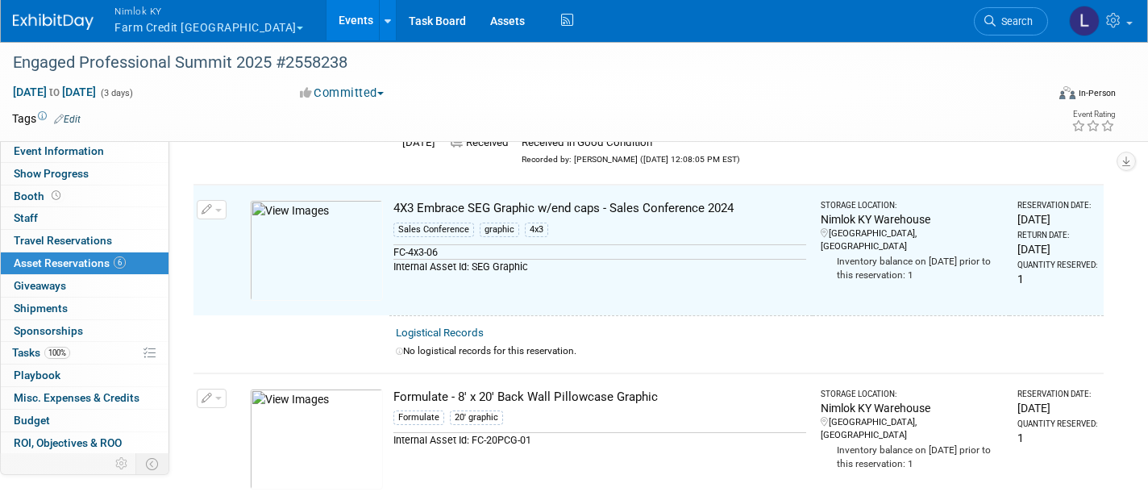
click at [219, 202] on button "button" at bounding box center [212, 209] width 30 height 19
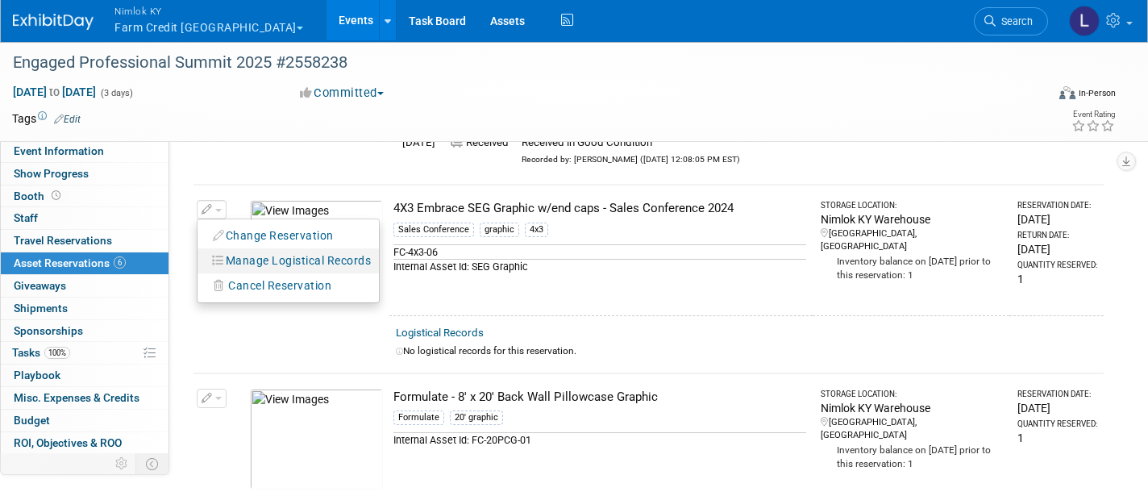
click at [266, 263] on button "Manage Logistical Records" at bounding box center [292, 261] width 173 height 22
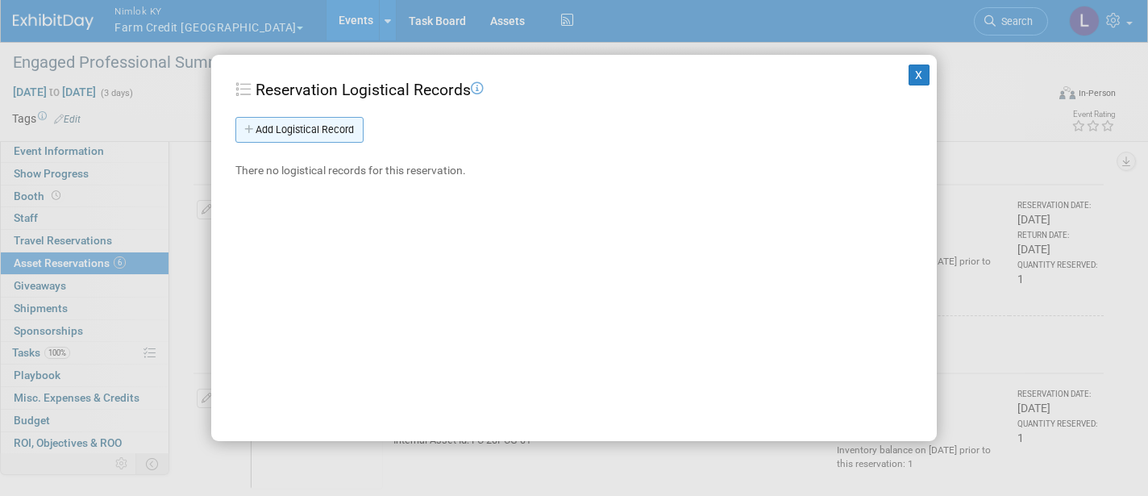
click at [315, 132] on link "Add Logistical Record" at bounding box center [299, 130] width 128 height 26
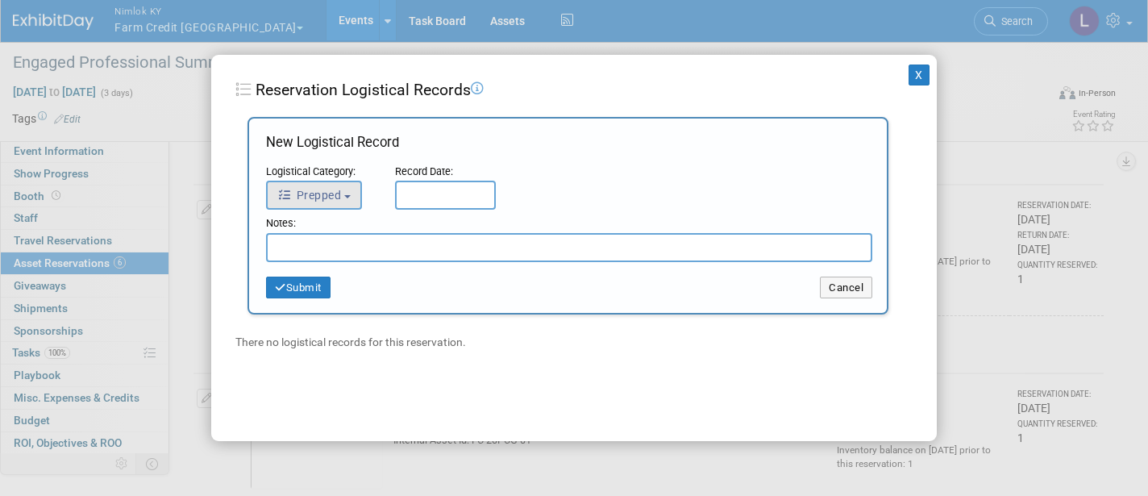
click at [335, 184] on button "Prepped" at bounding box center [314, 195] width 96 height 29
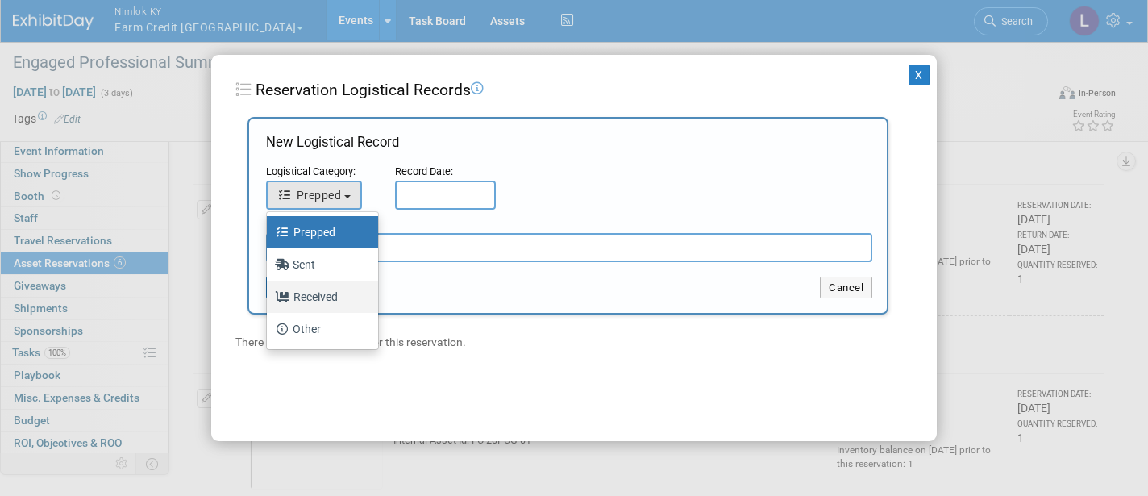
click at [329, 298] on label "Received" at bounding box center [318, 297] width 87 height 26
click at [269, 298] on input "Received" at bounding box center [264, 294] width 10 height 10
select select "3"
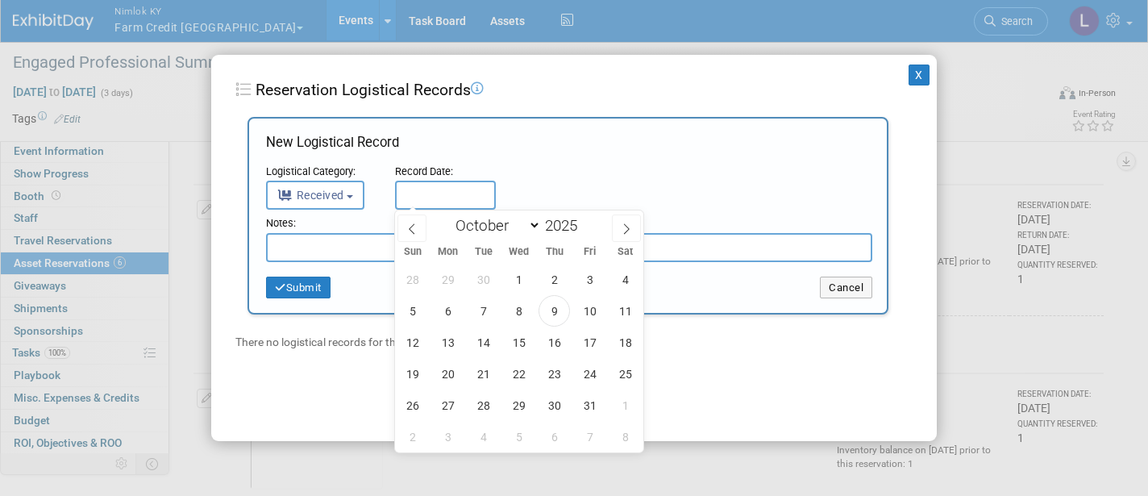
click at [439, 192] on input "text" at bounding box center [445, 195] width 101 height 29
click at [557, 319] on span "9" at bounding box center [554, 310] width 31 height 31
type input "[DATE]"
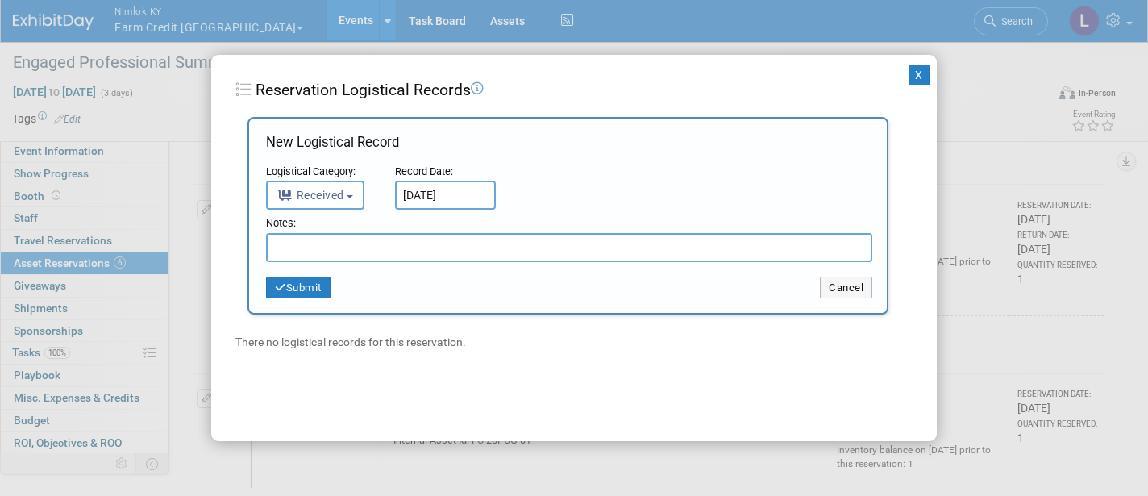
click at [372, 254] on input "text" at bounding box center [569, 247] width 606 height 29
paste input "Received in Good Condition"
type input "Received in Good Condition"
click at [317, 285] on button "Submit" at bounding box center [298, 288] width 65 height 23
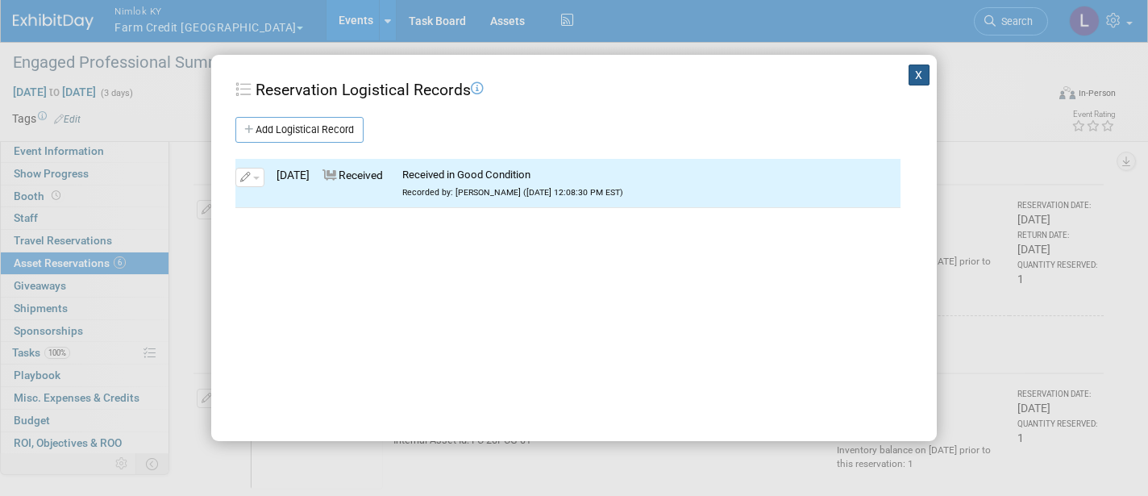
click at [919, 76] on button "X" at bounding box center [919, 75] width 21 height 21
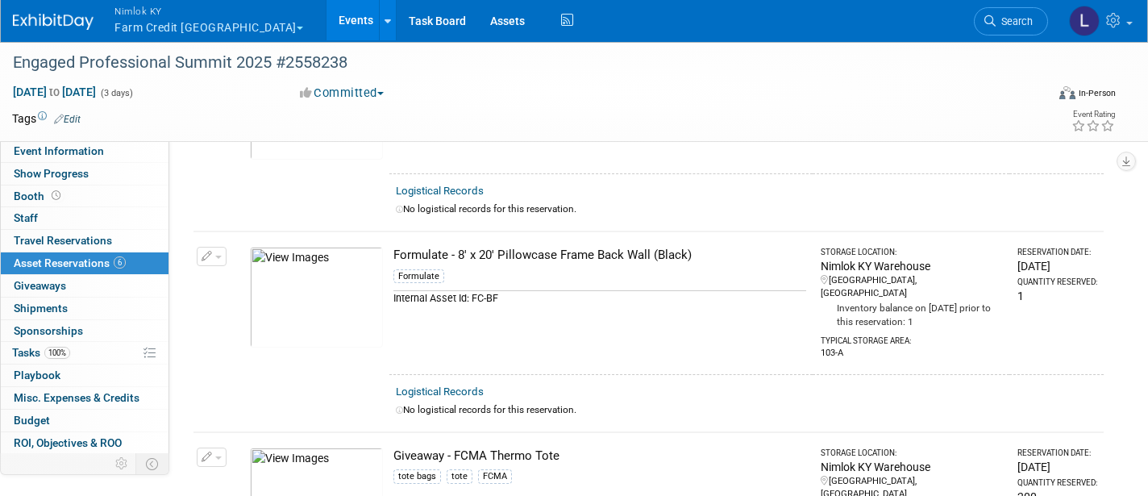
scroll to position [621, 0]
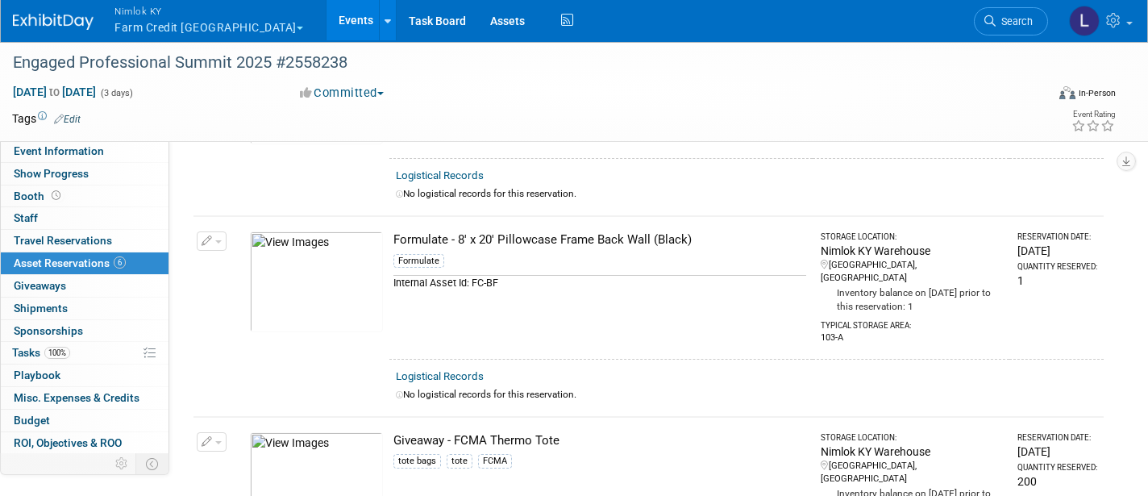
click at [223, 237] on button "button" at bounding box center [212, 240] width 30 height 19
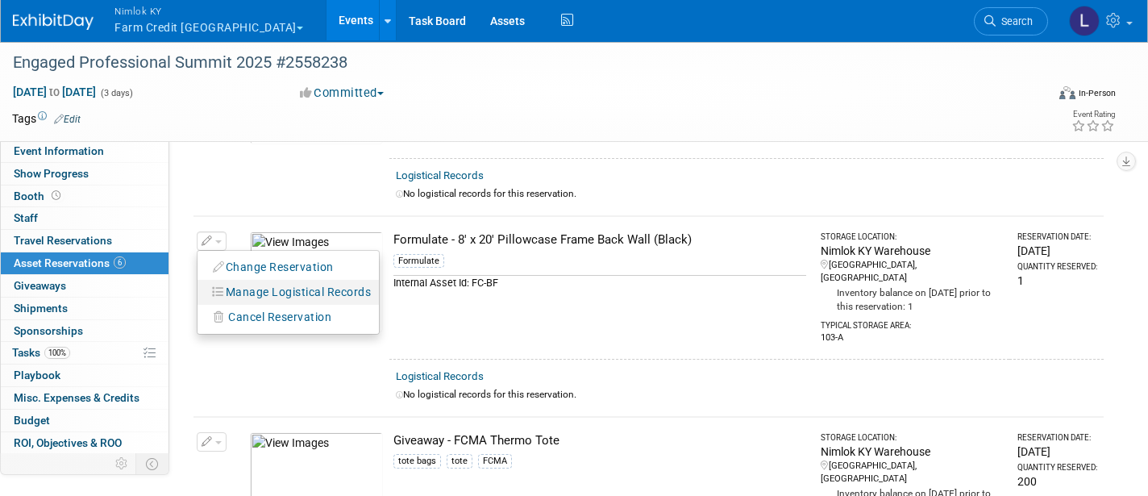
click at [273, 281] on button "Manage Logistical Records" at bounding box center [292, 292] width 173 height 22
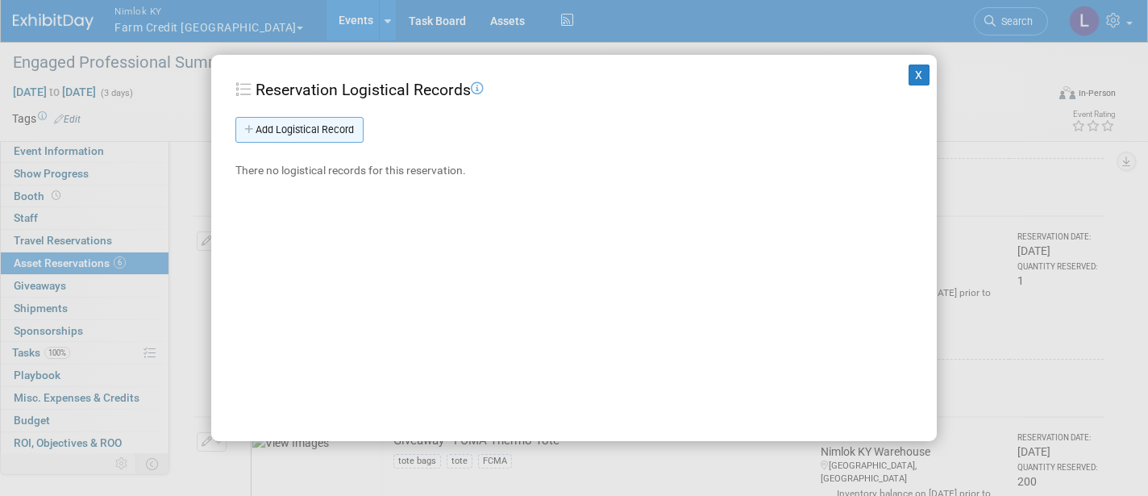
click at [318, 131] on link "Add Logistical Record" at bounding box center [299, 130] width 128 height 26
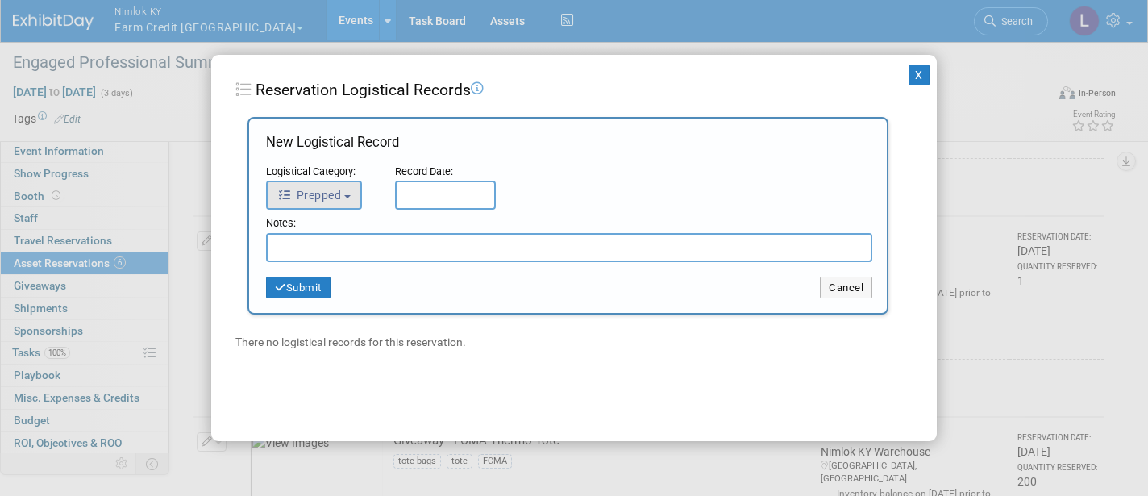
click at [340, 185] on button "Prepped" at bounding box center [314, 195] width 96 height 29
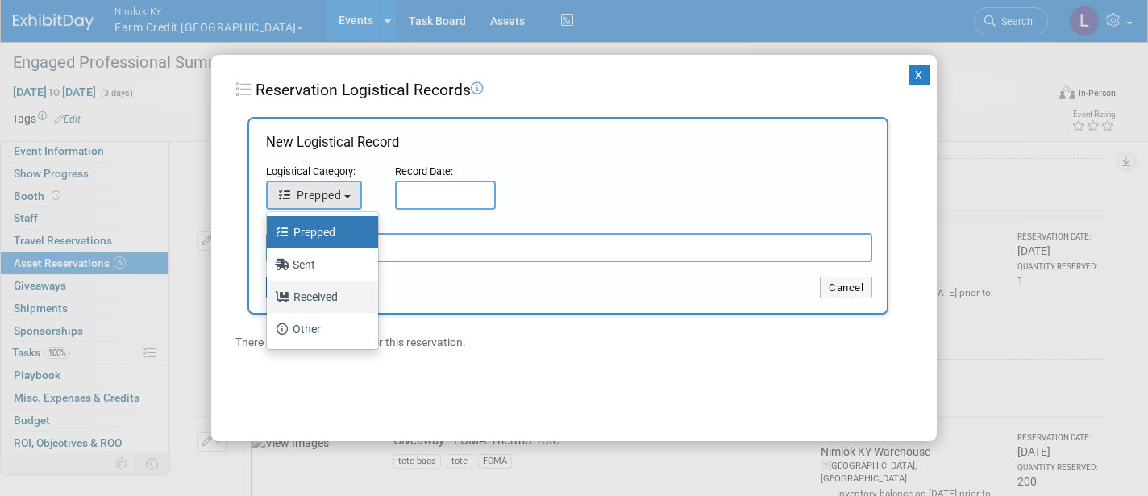
click at [329, 298] on label "Received" at bounding box center [318, 297] width 87 height 26
click at [269, 298] on input "Received" at bounding box center [264, 294] width 10 height 10
select select "3"
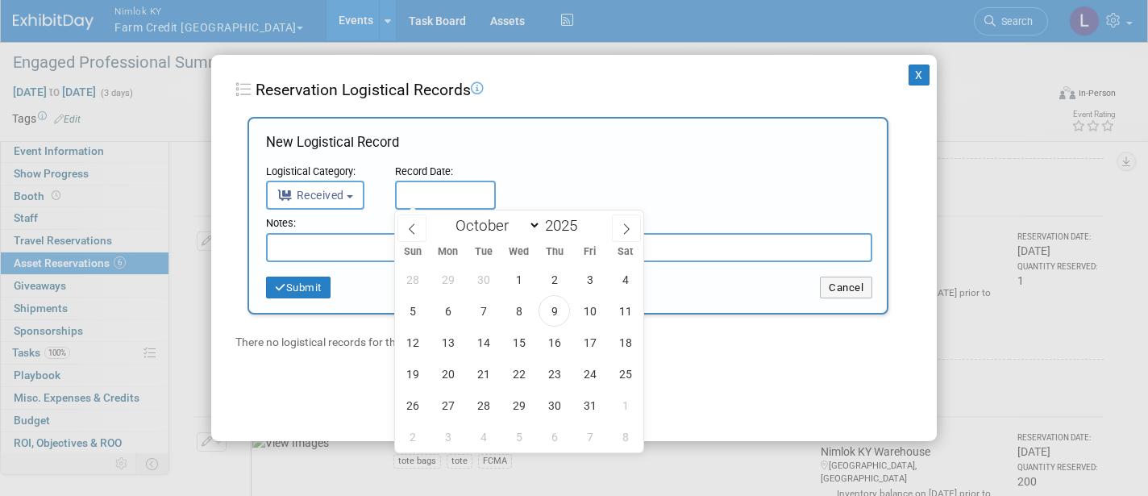
click at [443, 188] on input "text" at bounding box center [445, 195] width 101 height 29
click at [555, 311] on span "9" at bounding box center [554, 310] width 31 height 31
type input "[DATE]"
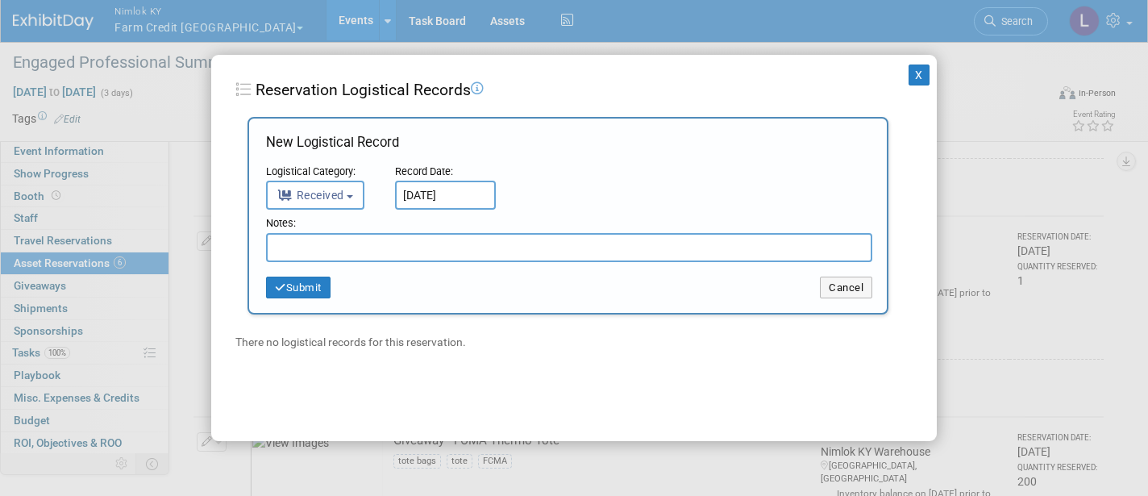
click at [331, 248] on input "text" at bounding box center [569, 247] width 606 height 29
click at [317, 246] on input "Missing connector TC-30-90T" at bounding box center [569, 247] width 606 height 29
type input "Missing 1 connector TC-30-90T"
click at [317, 281] on button "Submit" at bounding box center [298, 288] width 65 height 23
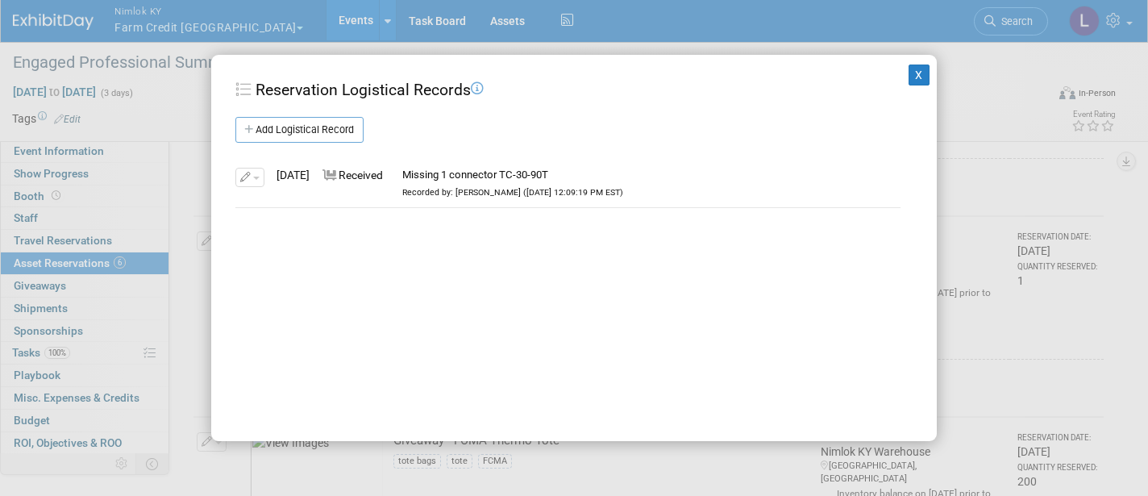
click at [391, 183] on td "Received" at bounding box center [350, 183] width 81 height 48
click at [253, 172] on button "button" at bounding box center [249, 177] width 29 height 19
click at [281, 203] on button "Edit" at bounding box center [299, 204] width 110 height 22
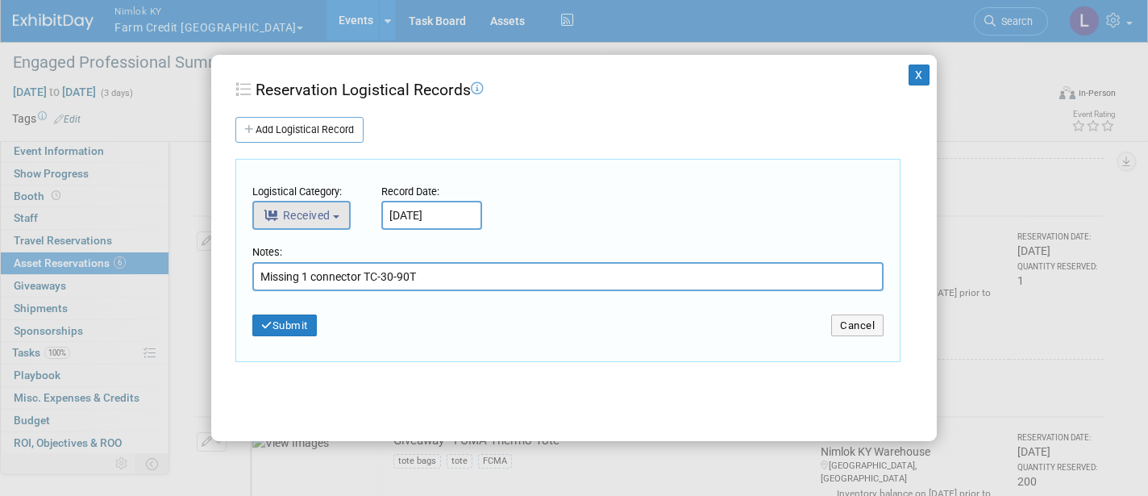
click at [335, 217] on button "Received" at bounding box center [301, 215] width 98 height 29
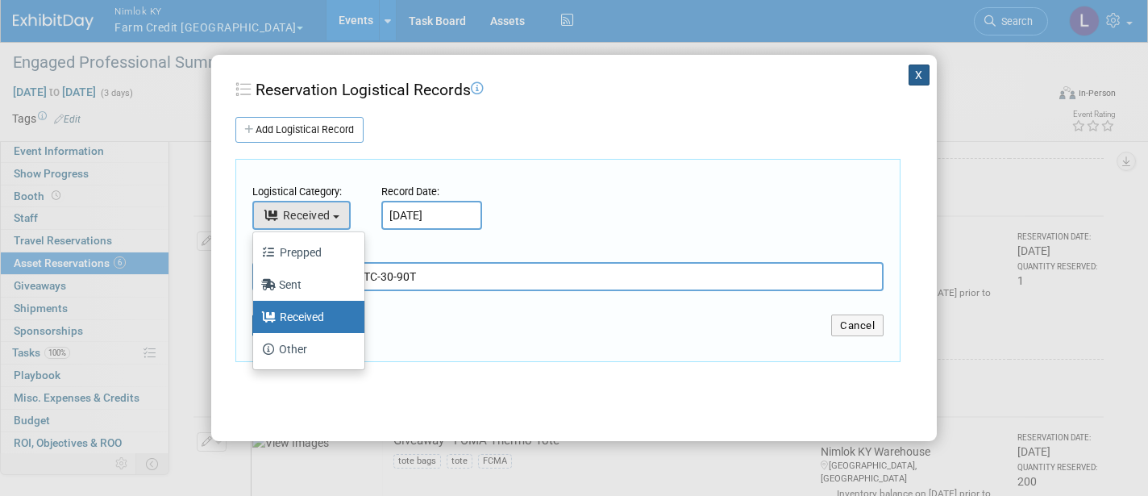
click at [919, 77] on button "X" at bounding box center [919, 75] width 21 height 21
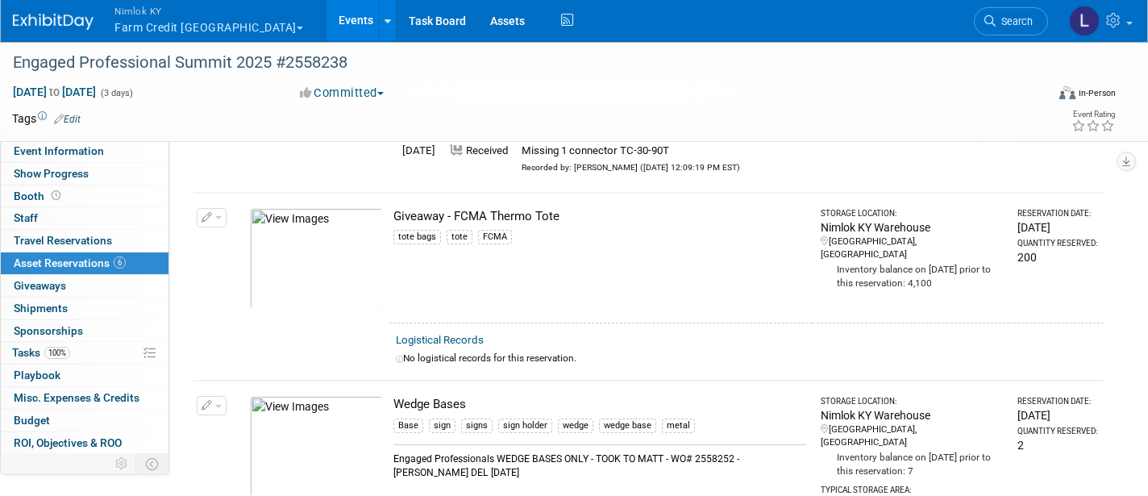
scroll to position [866, 0]
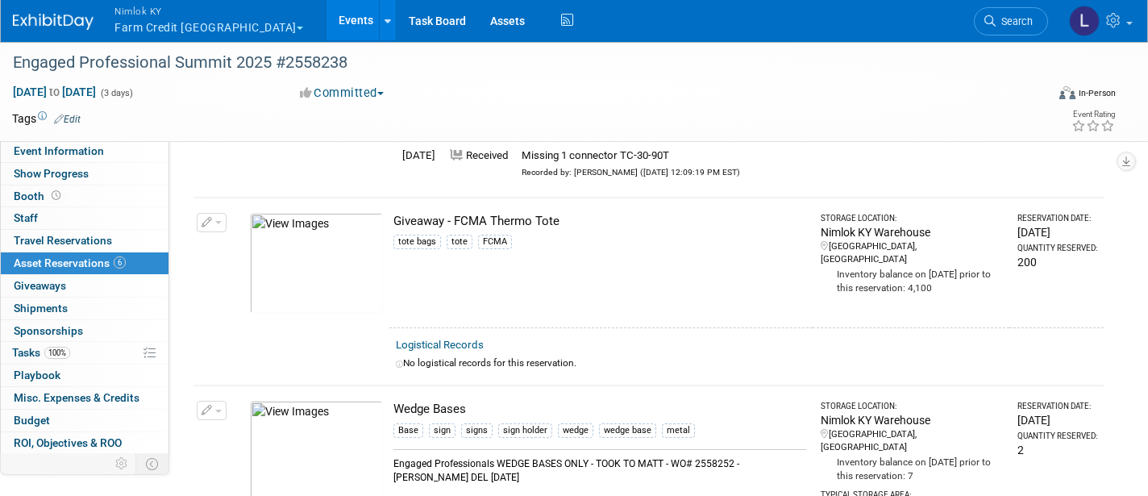
click at [219, 213] on button "button" at bounding box center [212, 222] width 30 height 19
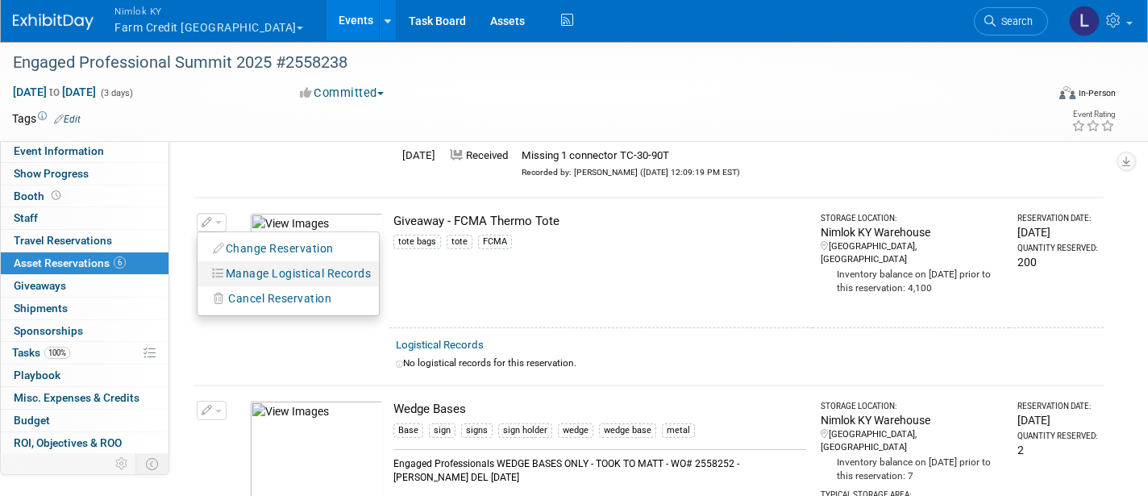
click at [278, 263] on button "Manage Logistical Records" at bounding box center [292, 274] width 173 height 22
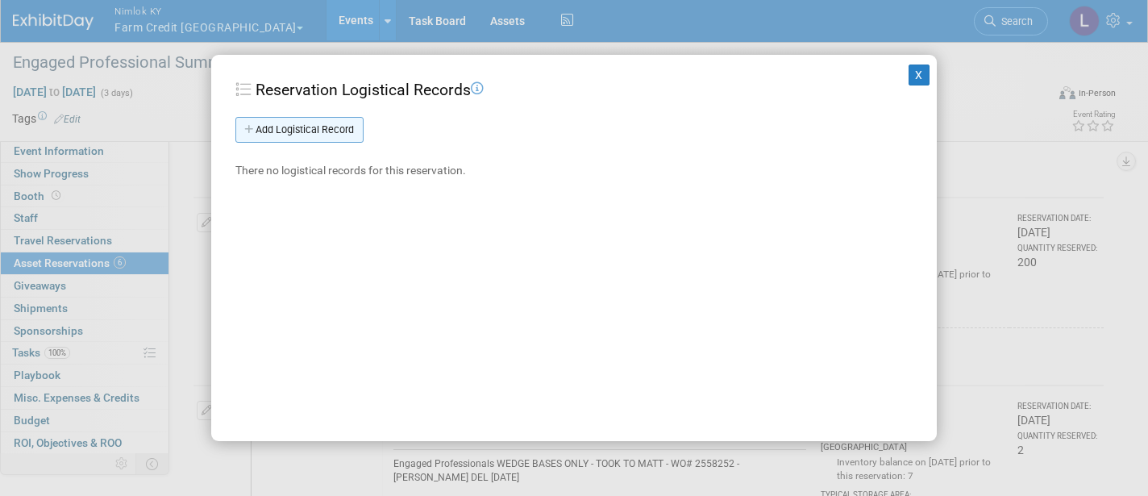
click at [325, 131] on link "Add Logistical Record" at bounding box center [299, 130] width 128 height 26
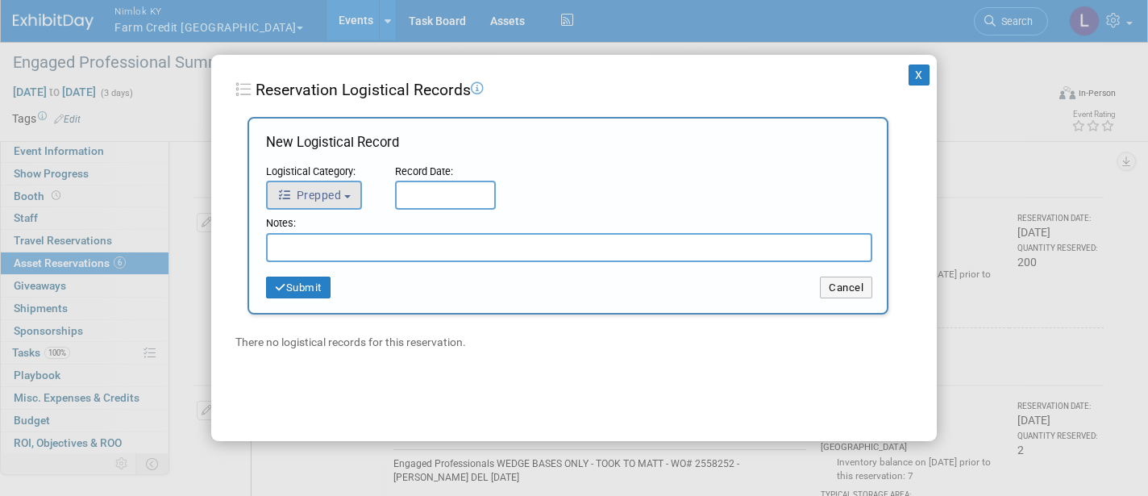
click at [344, 194] on button "Prepped" at bounding box center [314, 195] width 96 height 29
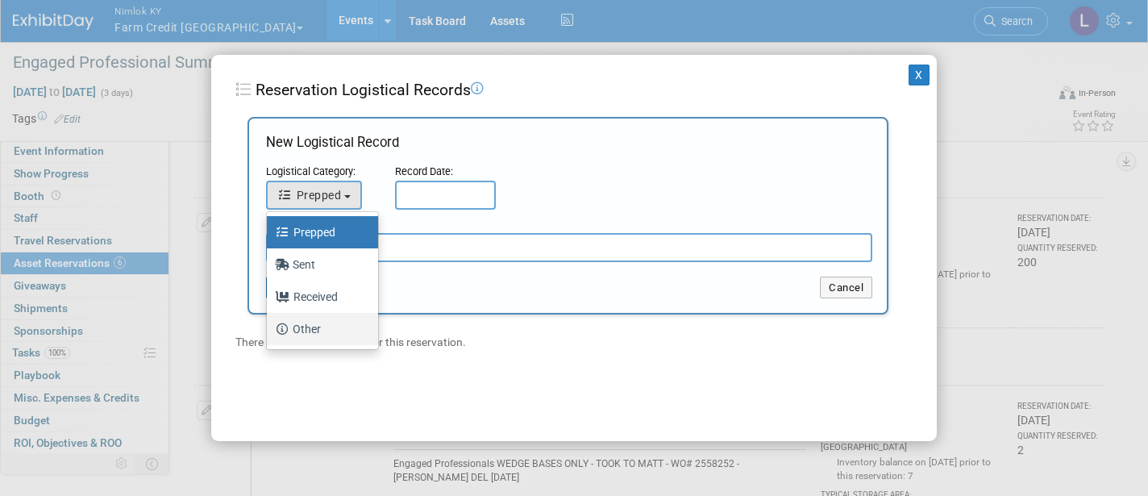
click at [317, 331] on label "Other" at bounding box center [318, 329] width 87 height 26
click at [269, 331] on input "Other" at bounding box center [264, 327] width 10 height 10
select select "4"
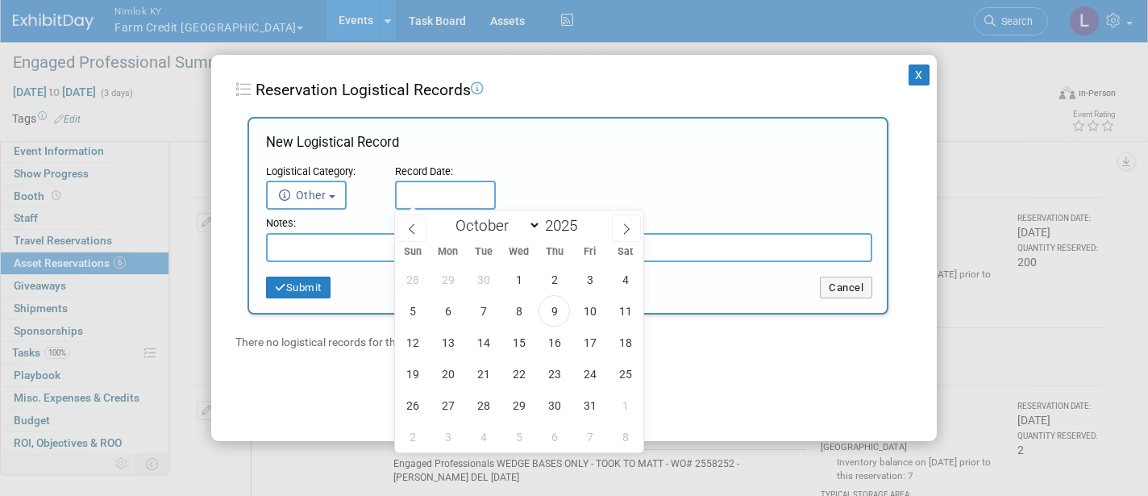
click at [439, 198] on input "text" at bounding box center [445, 195] width 101 height 29
click at [552, 308] on span "9" at bounding box center [554, 310] width 31 height 31
type input "[DATE]"
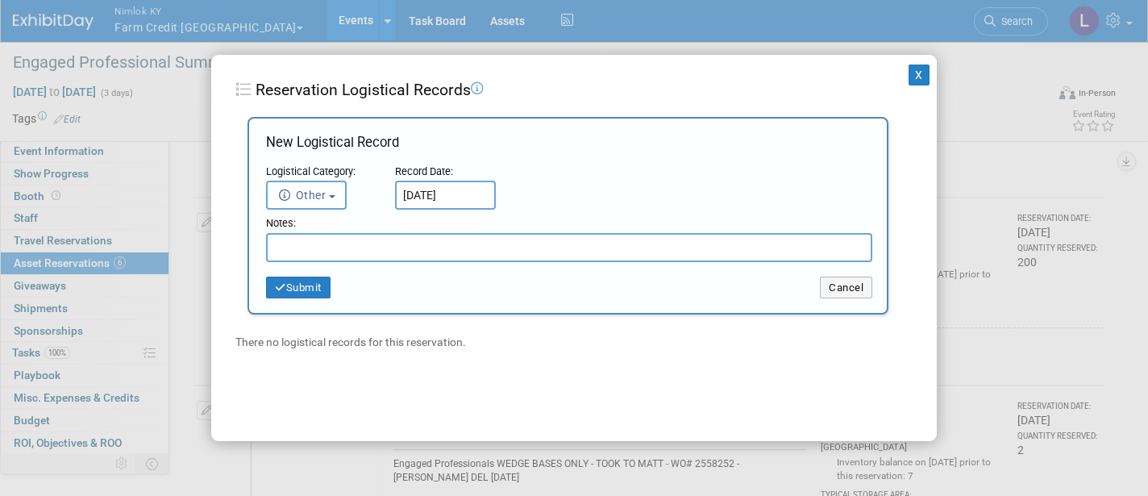
click at [342, 243] on input "text" at bounding box center [569, 247] width 606 height 29
type input "d"
type input "Did not come back with WO# 2558238"
click at [323, 285] on button "Submit" at bounding box center [298, 288] width 65 height 23
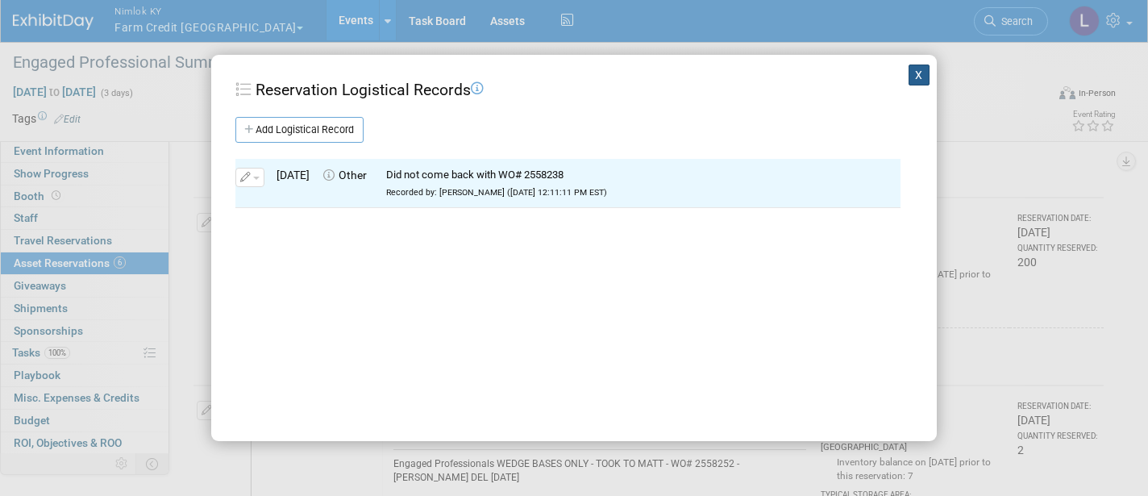
click at [915, 72] on button "X" at bounding box center [919, 75] width 21 height 21
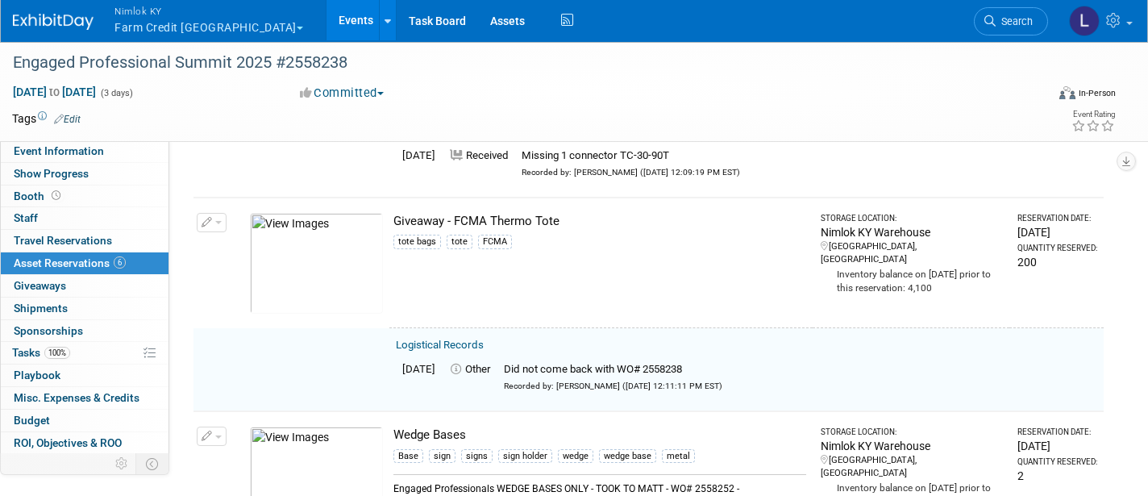
click at [219, 221] on span "button" at bounding box center [218, 222] width 6 height 3
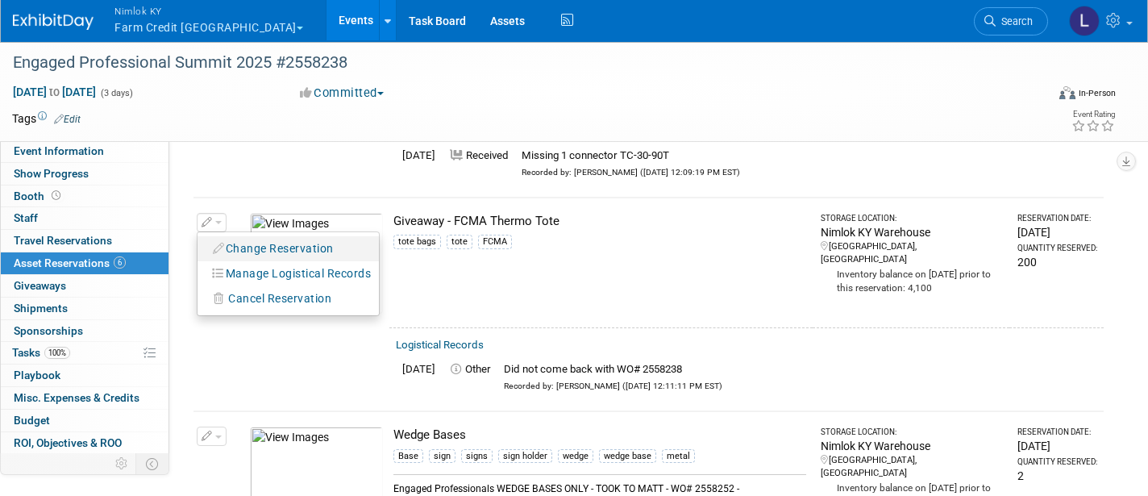
click at [243, 238] on button "Change Reservation" at bounding box center [274, 249] width 136 height 22
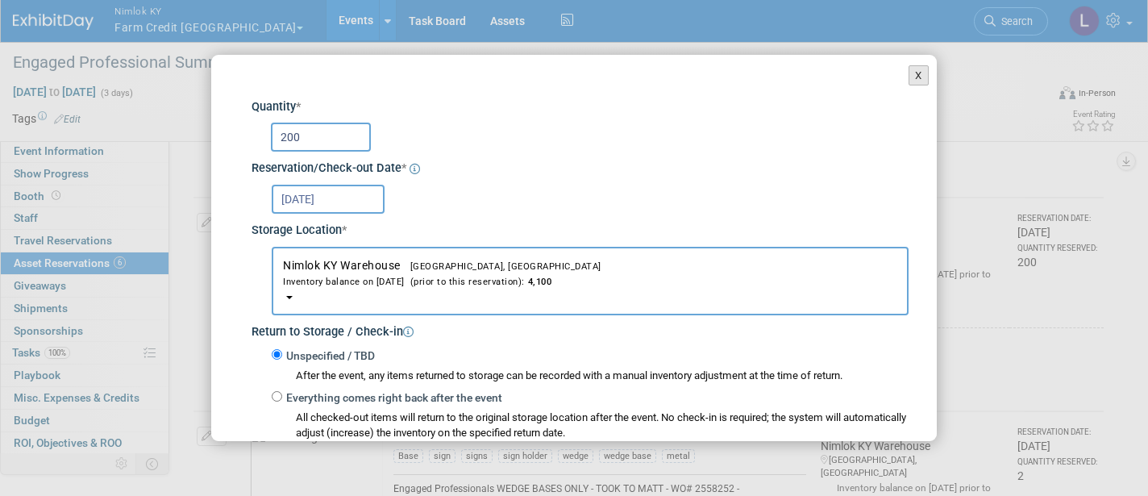
click at [915, 80] on button "X" at bounding box center [919, 75] width 20 height 21
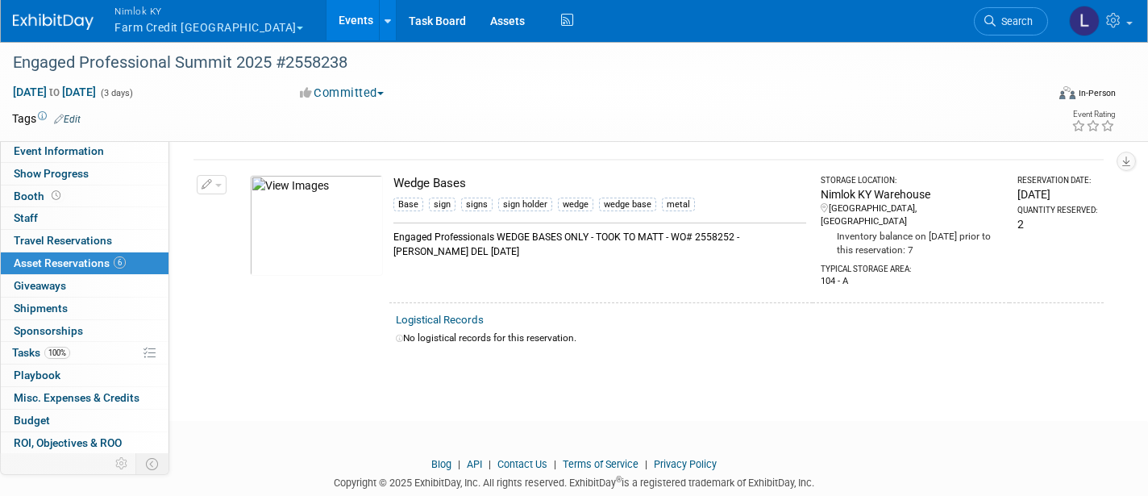
scroll to position [1117, 0]
click at [223, 176] on button "button" at bounding box center [212, 185] width 30 height 19
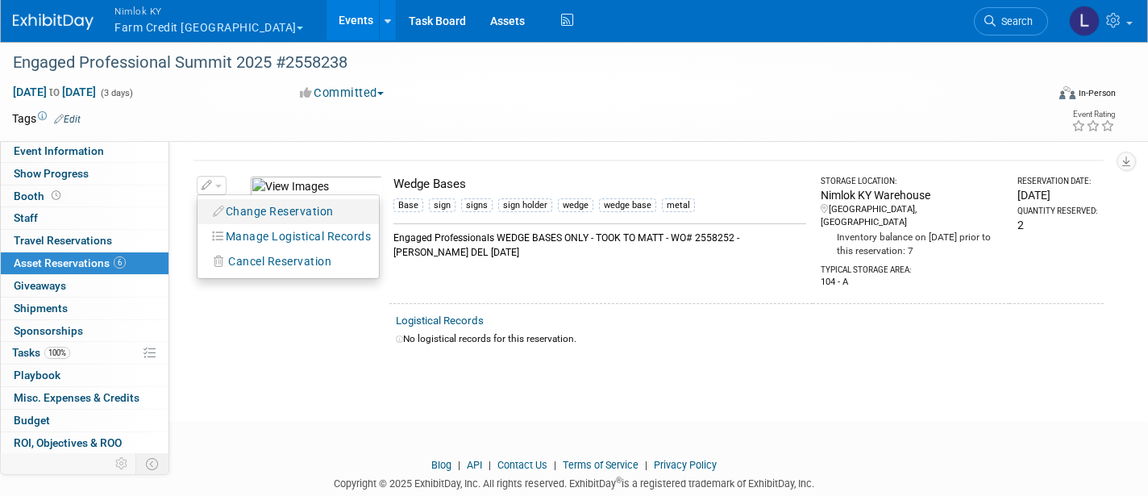
click at [269, 201] on button "Change Reservation" at bounding box center [274, 212] width 136 height 22
select select "9"
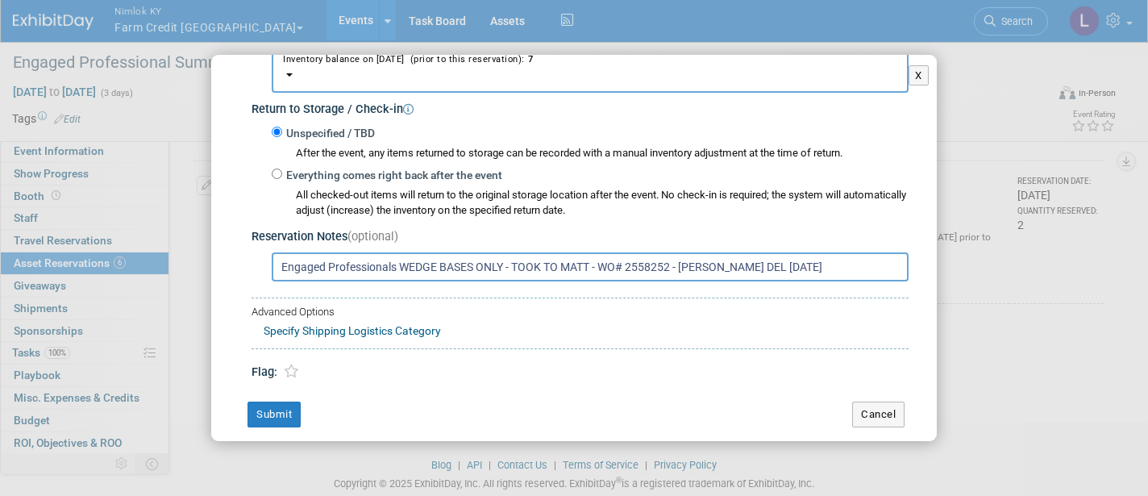
scroll to position [222, 0]
click at [282, 169] on label "Everything comes right back after the event" at bounding box center [392, 177] width 220 height 16
click at [281, 169] on input "Everything comes right back after the event" at bounding box center [277, 174] width 10 height 10
radio input "true"
select select "8"
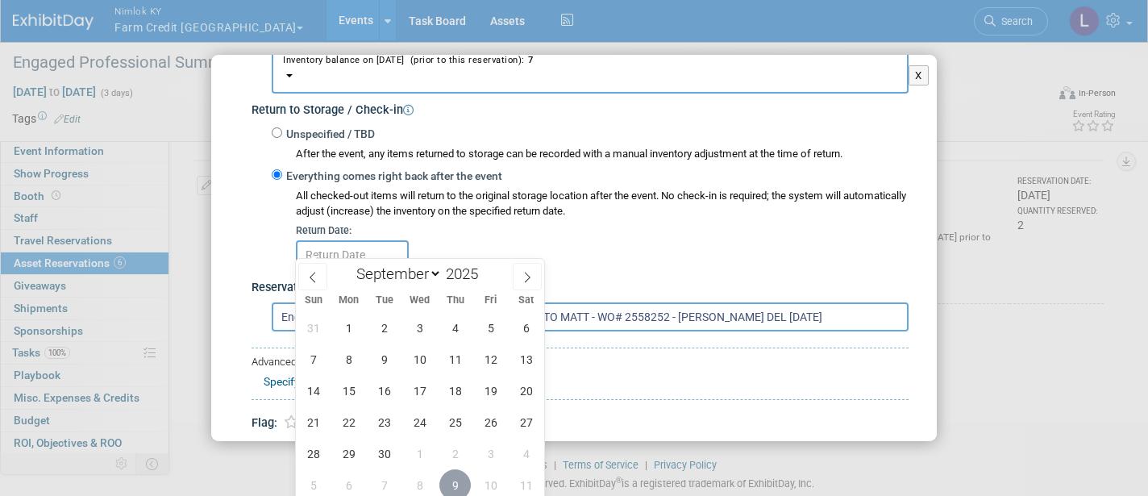
click at [468, 486] on span "9" at bounding box center [454, 484] width 31 height 31
type input "[DATE]"
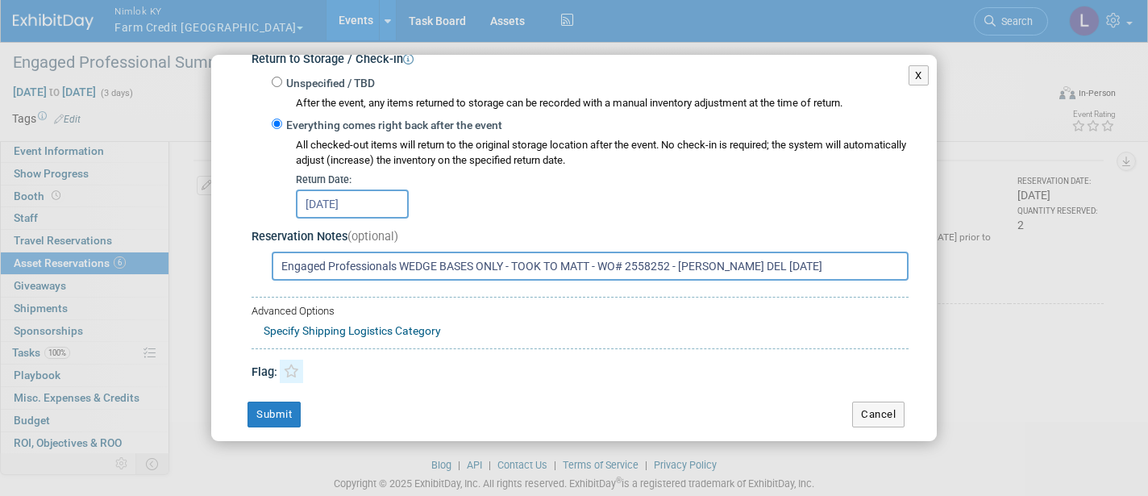
scroll to position [271, 0]
click at [269, 403] on button "Submit" at bounding box center [274, 416] width 53 height 26
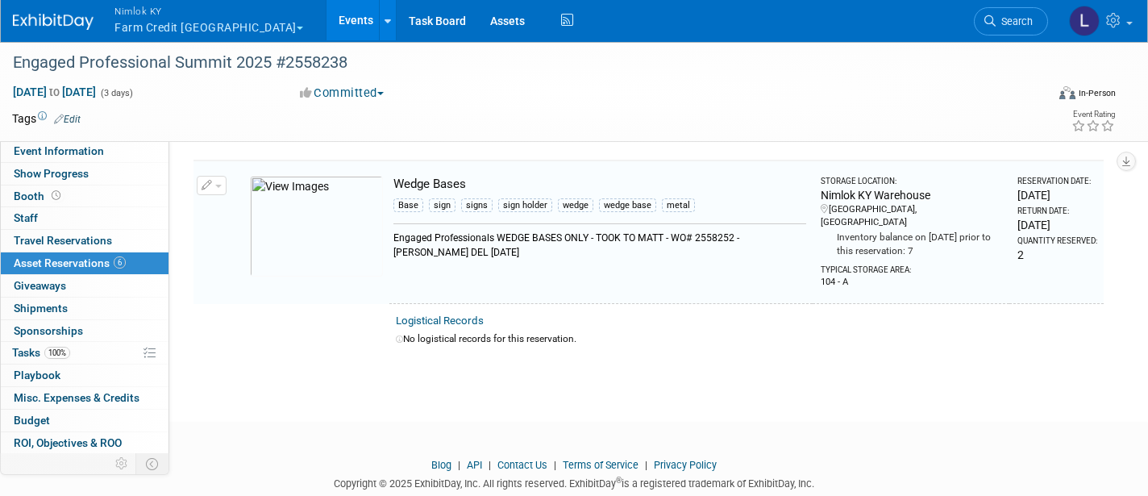
click at [223, 176] on button "button" at bounding box center [212, 185] width 30 height 19
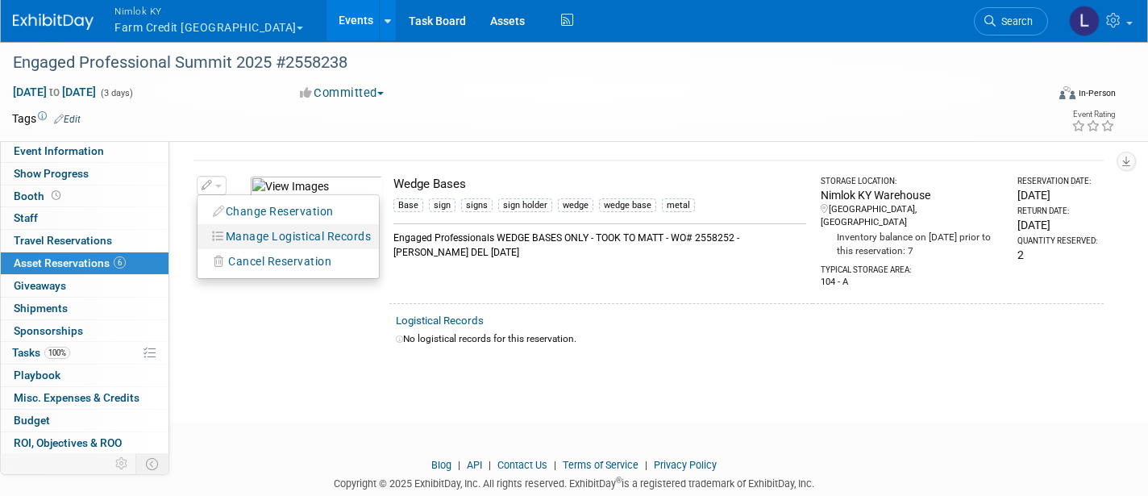
click at [272, 226] on button "Manage Logistical Records" at bounding box center [292, 237] width 173 height 22
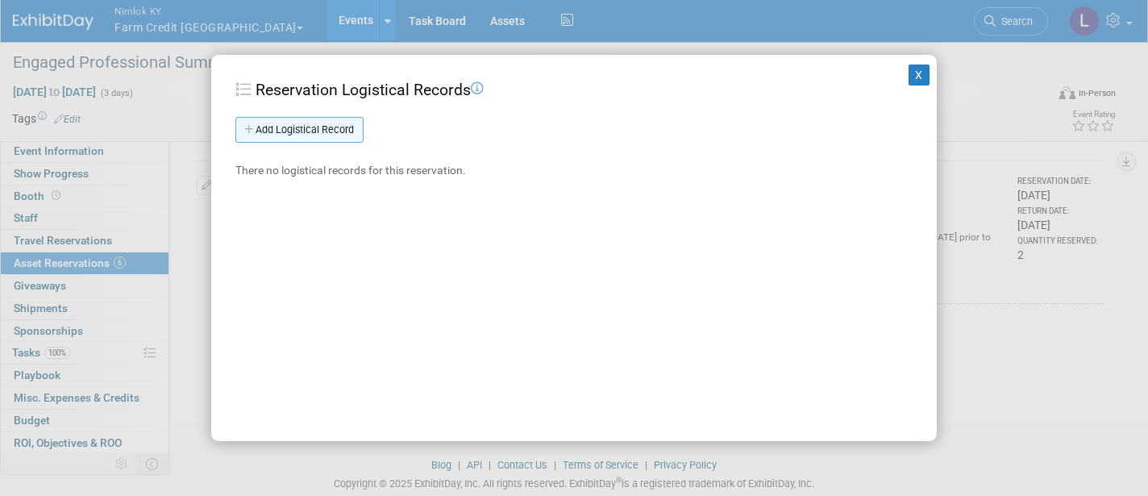
click at [332, 131] on link "Add Logistical Record" at bounding box center [299, 130] width 128 height 26
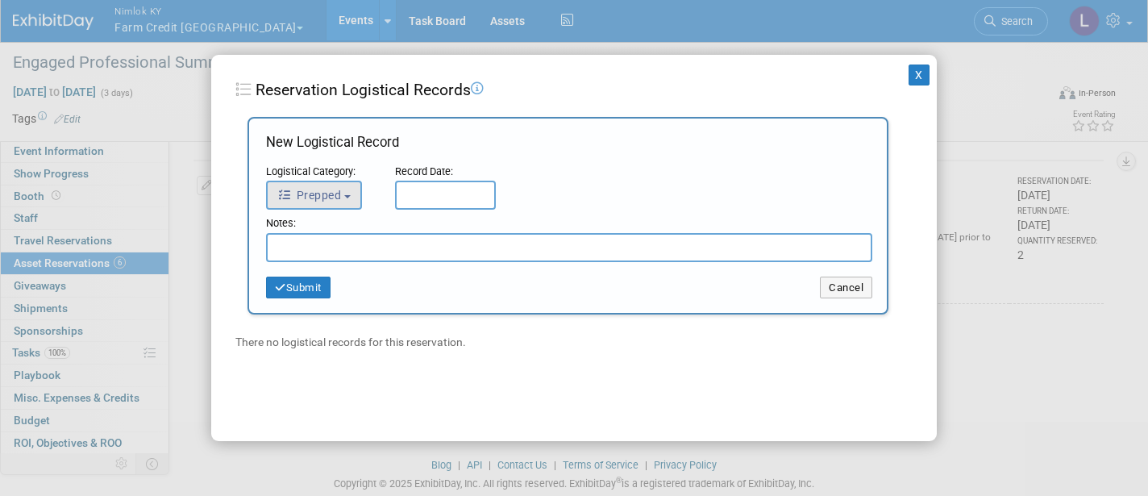
click at [344, 198] on button "Prepped" at bounding box center [314, 195] width 96 height 29
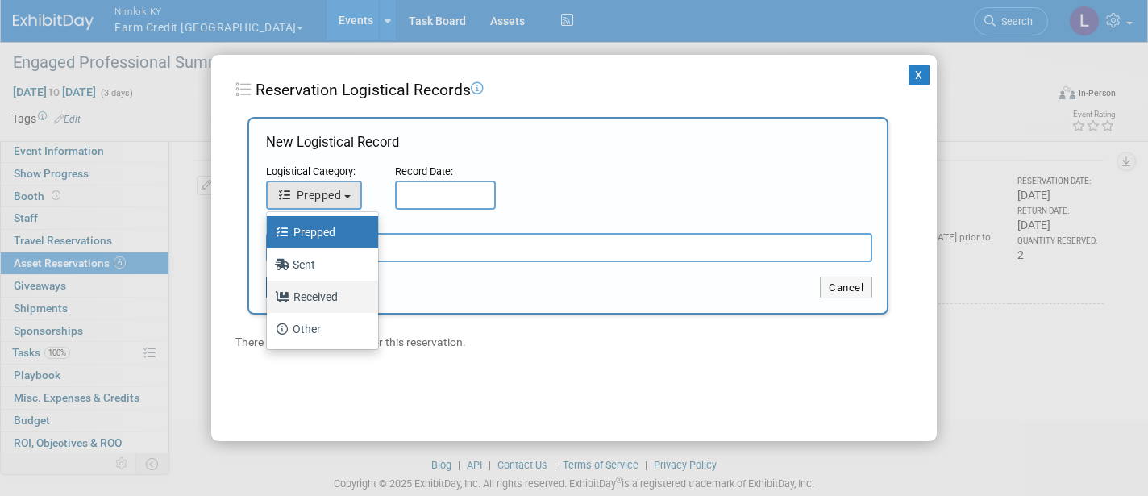
click at [330, 296] on label "Received" at bounding box center [318, 297] width 87 height 26
click at [269, 296] on input "Received" at bounding box center [264, 294] width 10 height 10
select select "3"
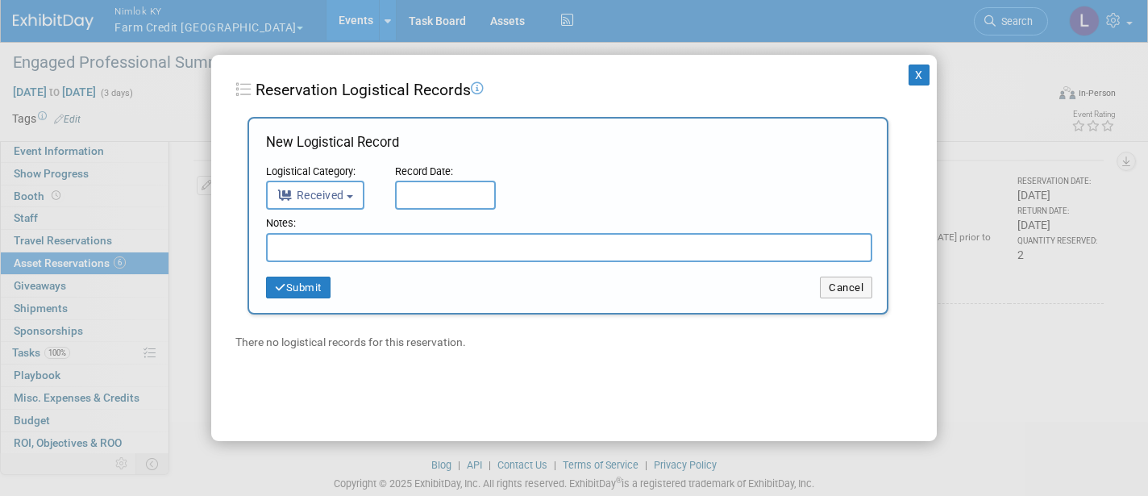
click at [437, 188] on input "text" at bounding box center [445, 195] width 101 height 29
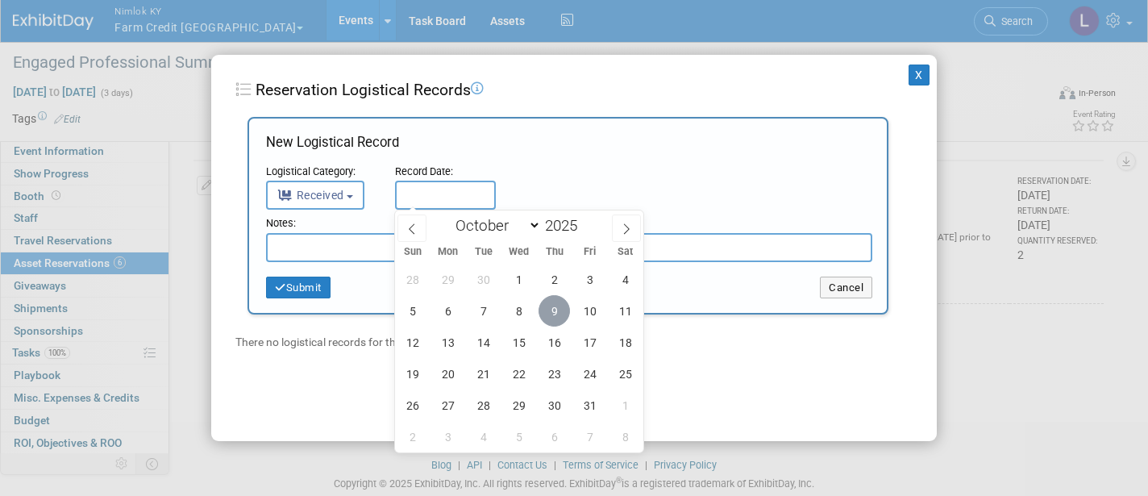
click at [563, 317] on span "9" at bounding box center [554, 310] width 31 height 31
type input "[DATE]"
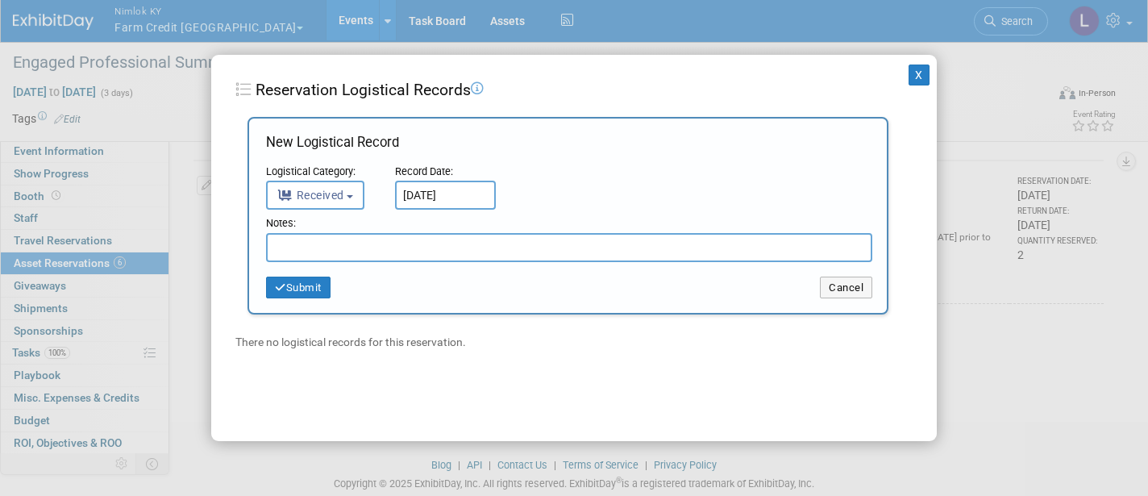
click at [393, 244] on input "text" at bounding box center [569, 247] width 606 height 29
paste input "Received in Good Condition"
type input "Received in Good Condition"
click at [302, 283] on button "Submit" at bounding box center [298, 288] width 65 height 23
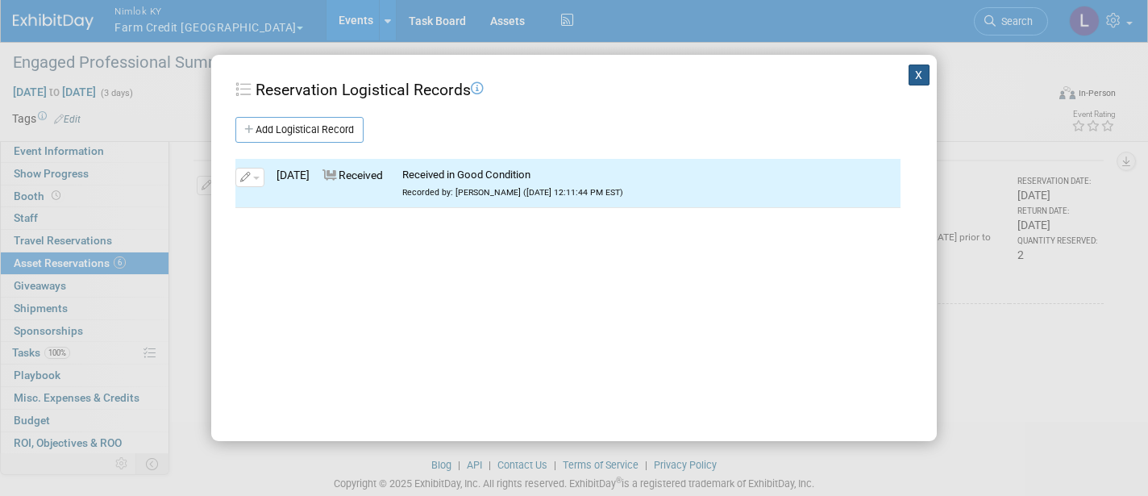
click at [925, 77] on button "X" at bounding box center [919, 75] width 21 height 21
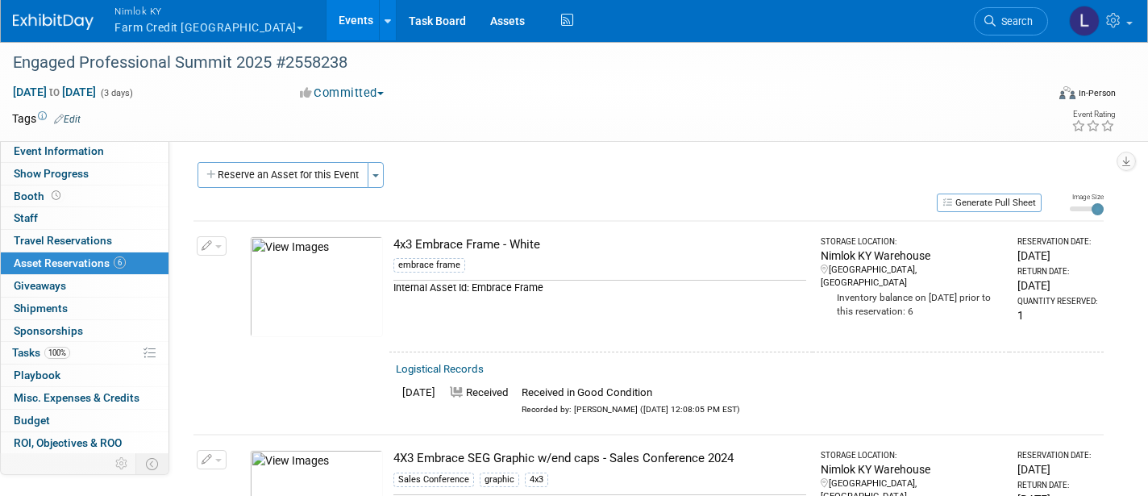
scroll to position [0, 0]
